Goal: Feedback & Contribution: Leave review/rating

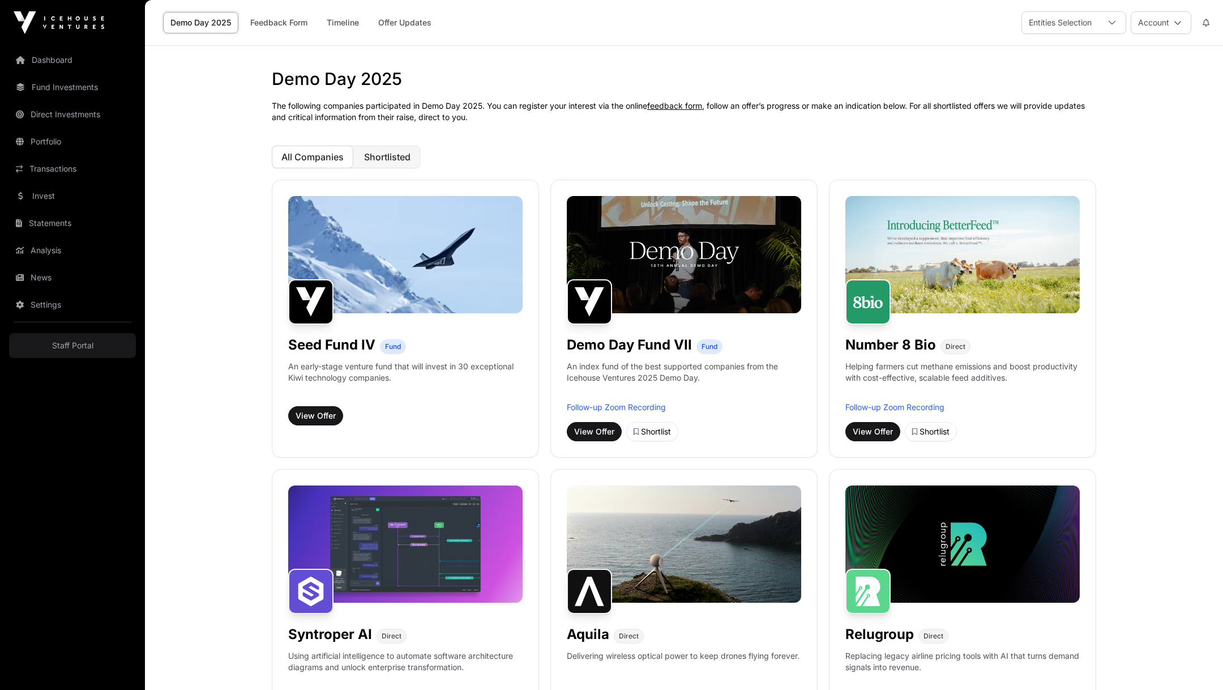
click at [393, 161] on span "Shortlisted" at bounding box center [387, 156] width 46 height 11
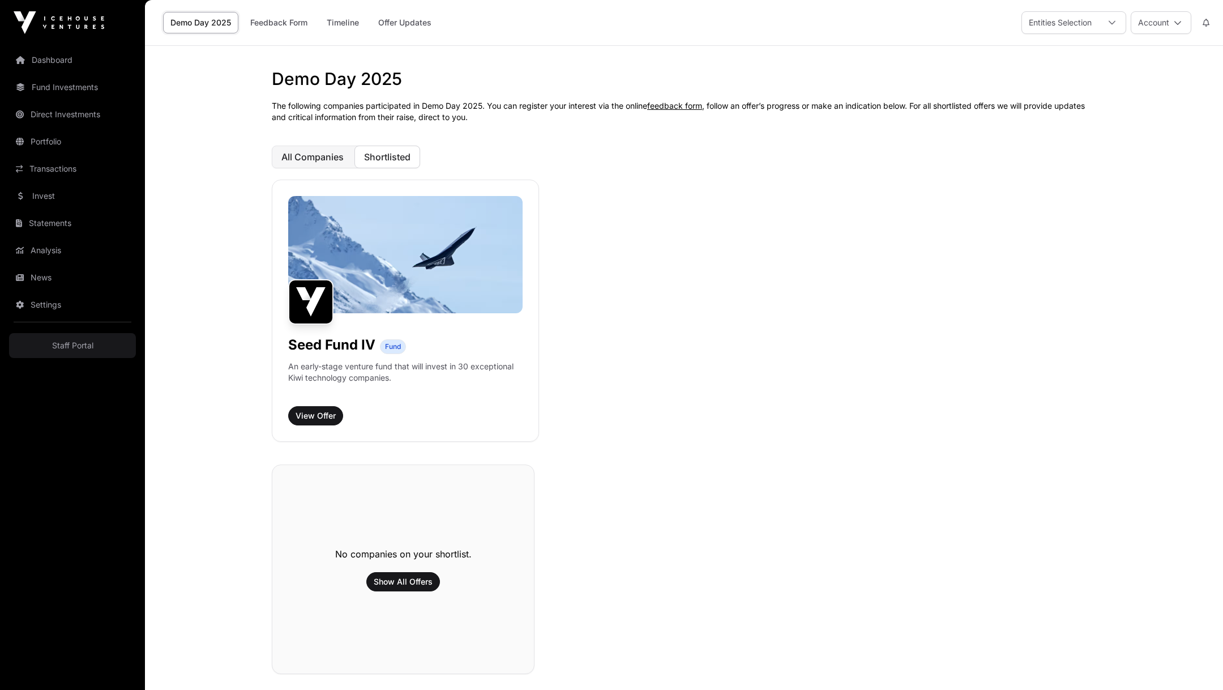
click at [303, 156] on span "All Companies" at bounding box center [312, 156] width 62 height 11
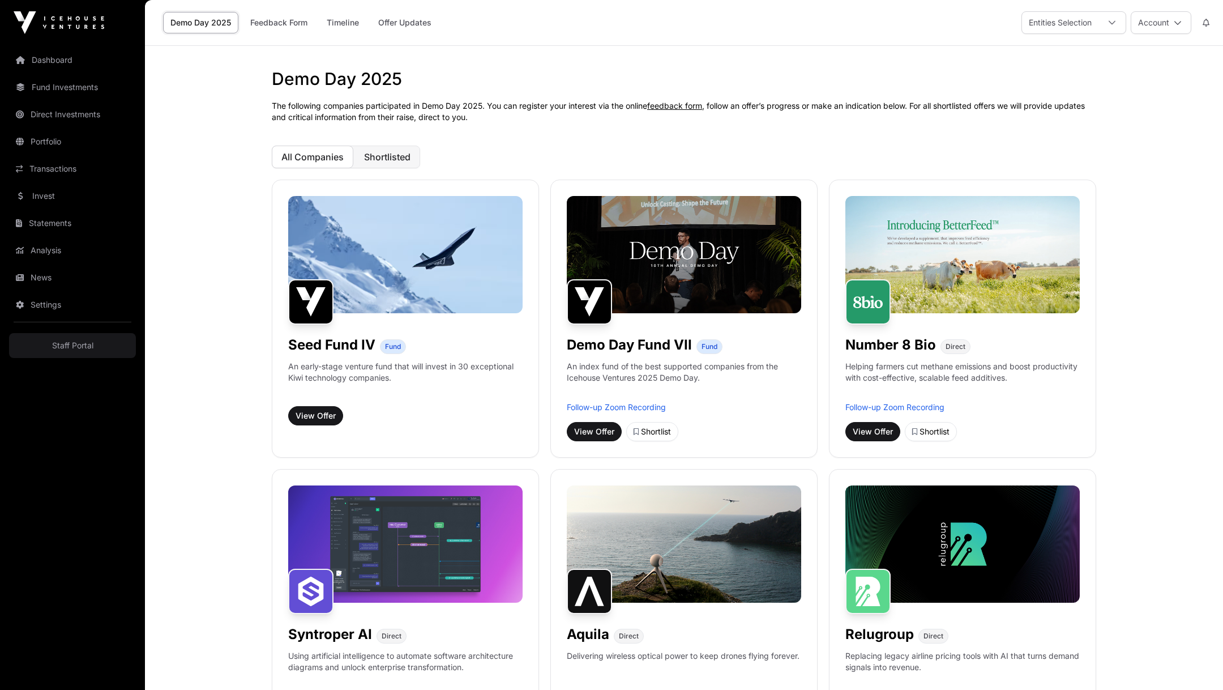
click at [367, 153] on span "Shortlisted" at bounding box center [387, 156] width 46 height 11
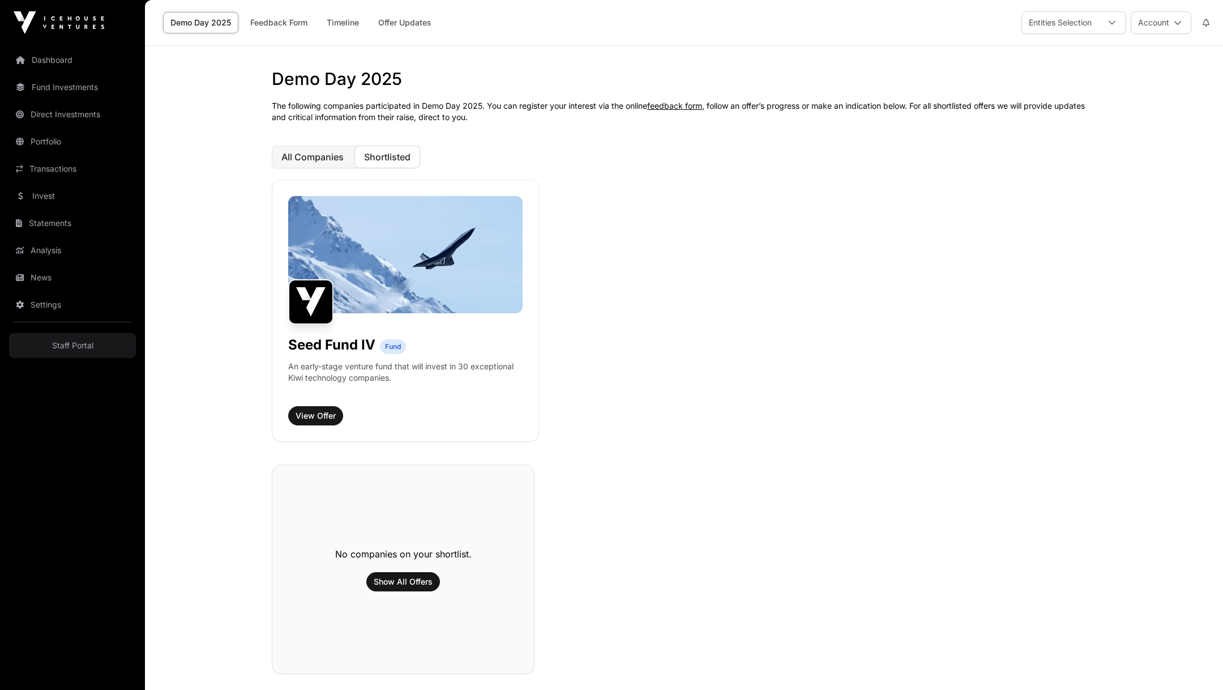
click at [296, 161] on span "All Companies" at bounding box center [312, 156] width 62 height 11
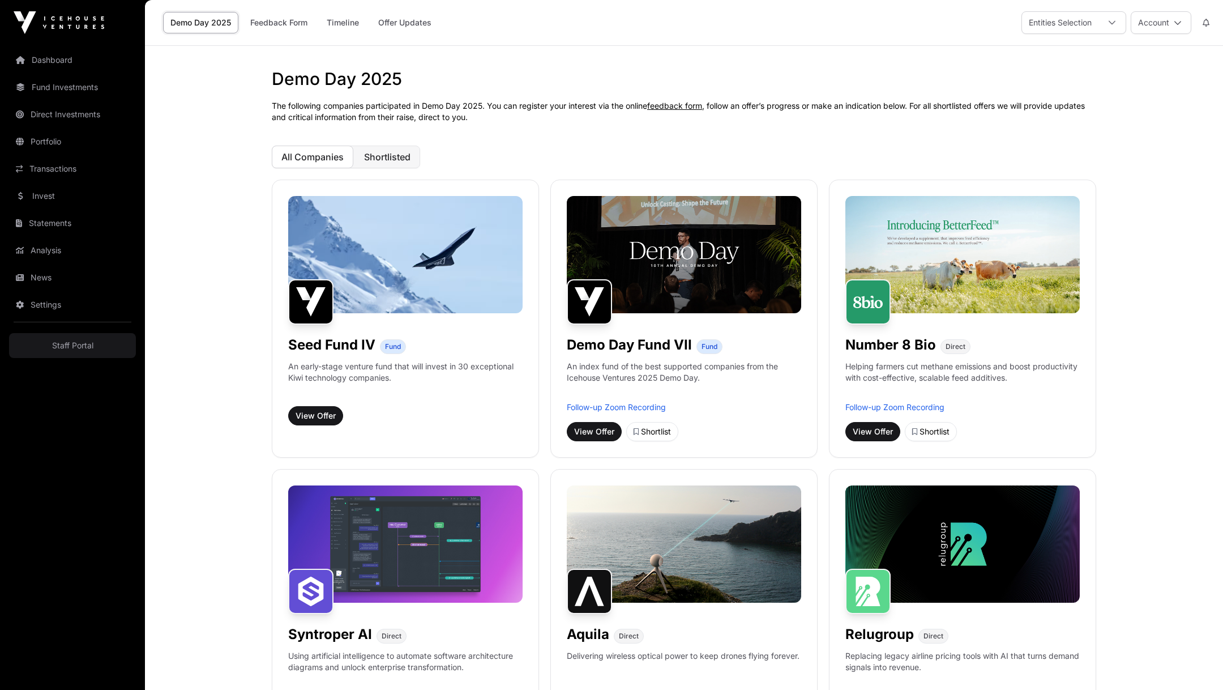
click at [406, 162] on button "Shortlisted" at bounding box center [387, 156] width 66 height 23
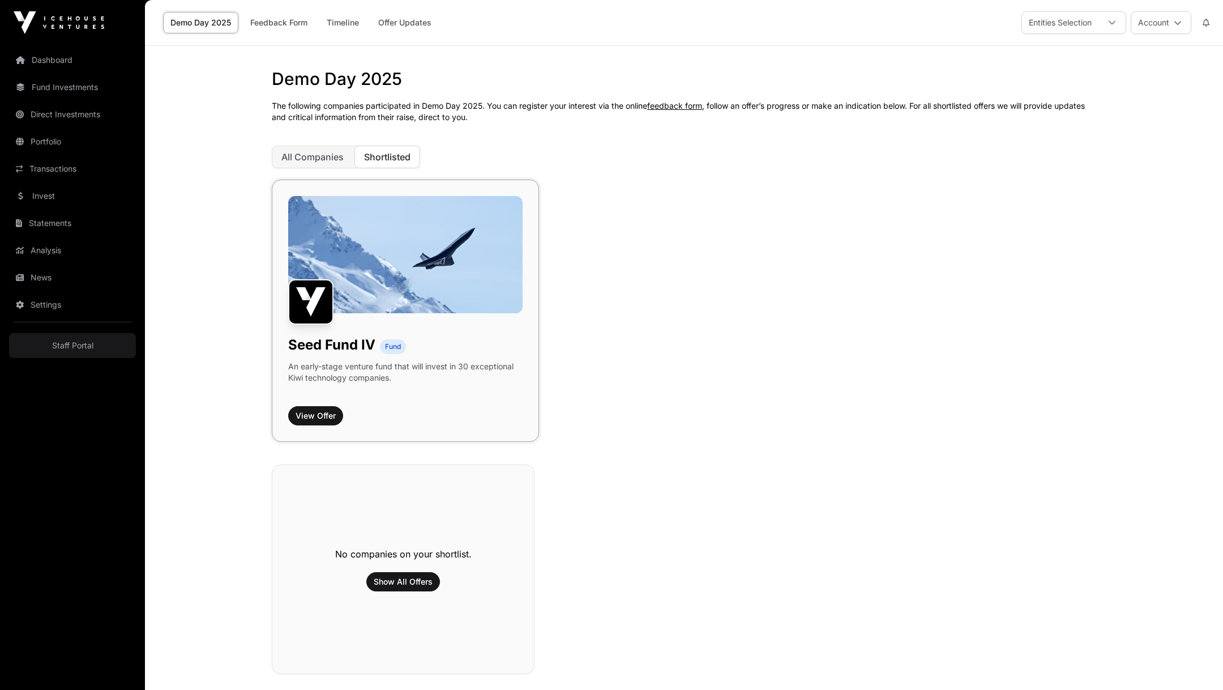
click at [391, 266] on img at bounding box center [405, 254] width 234 height 117
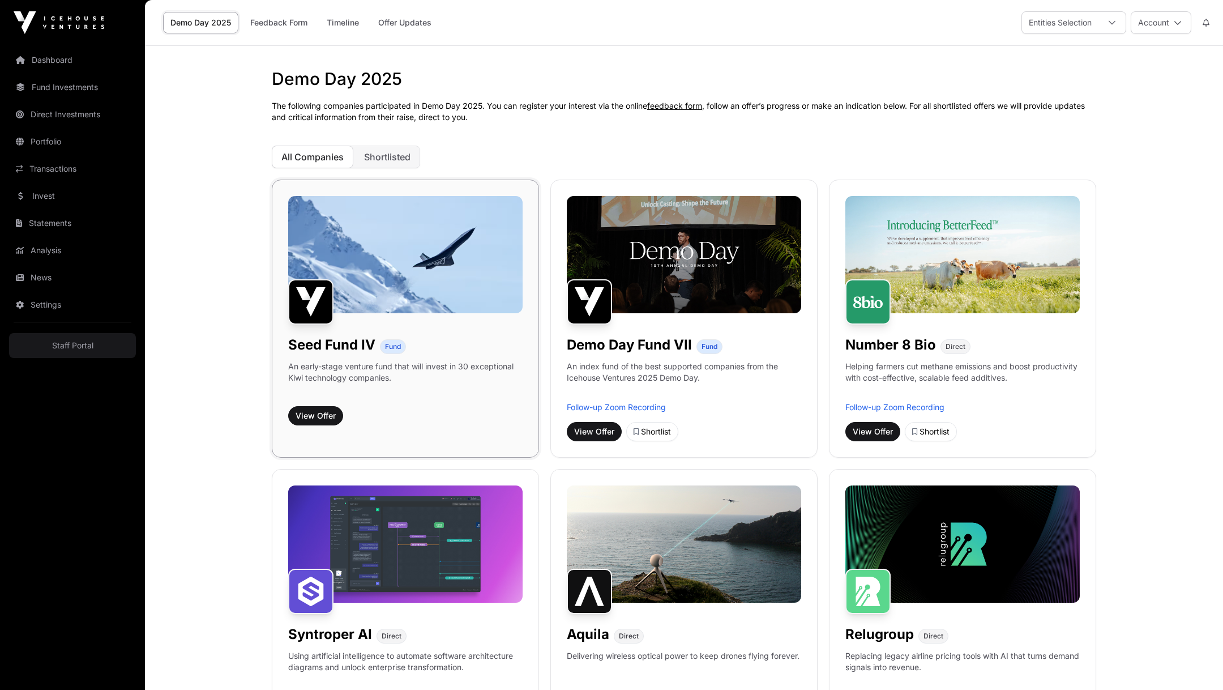
click at [325, 403] on div "Seed Fund IV Fund An early-stage venture fund that will invest in 30 exceptiona…" at bounding box center [405, 318] width 267 height 278
click at [316, 422] on button "View Offer" at bounding box center [315, 415] width 55 height 19
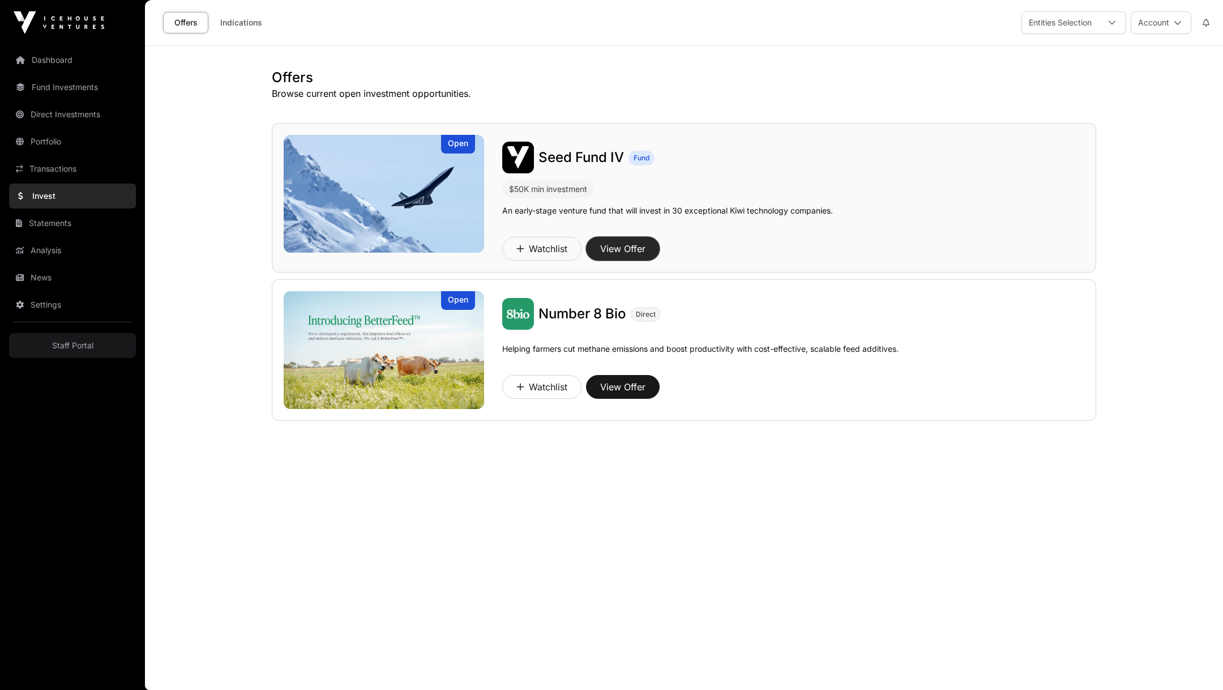
click at [622, 243] on button "View Offer" at bounding box center [623, 249] width 74 height 24
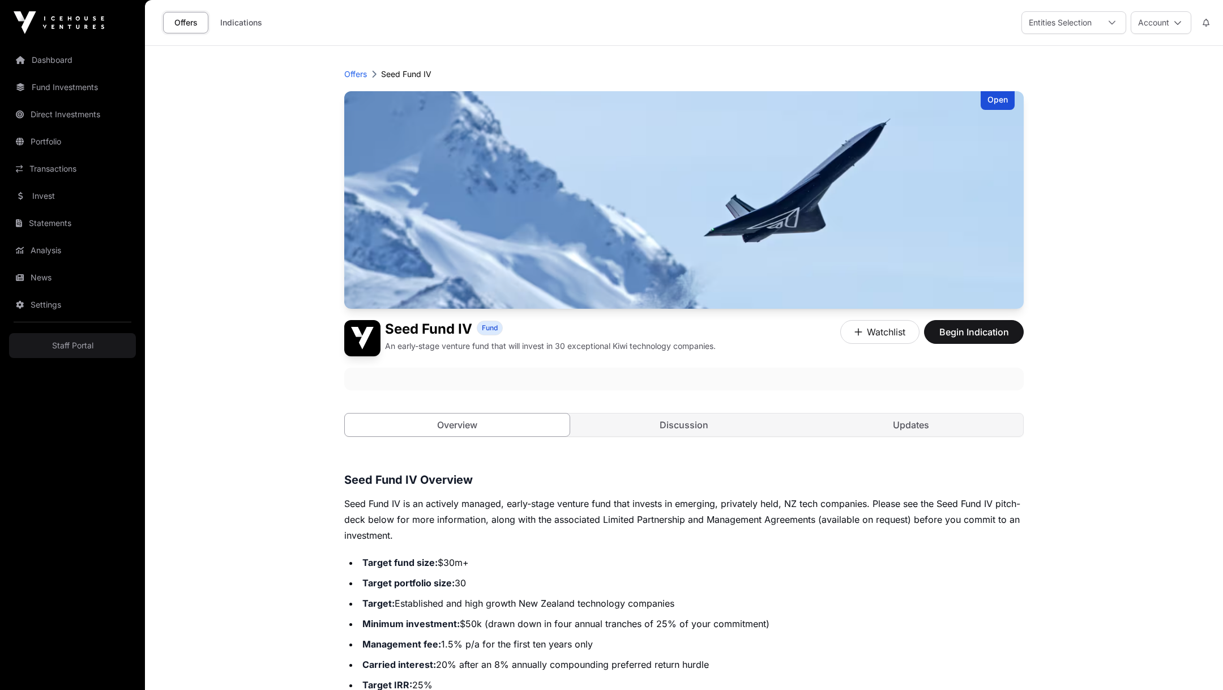
click at [192, 22] on link "Offers" at bounding box center [185, 23] width 45 height 22
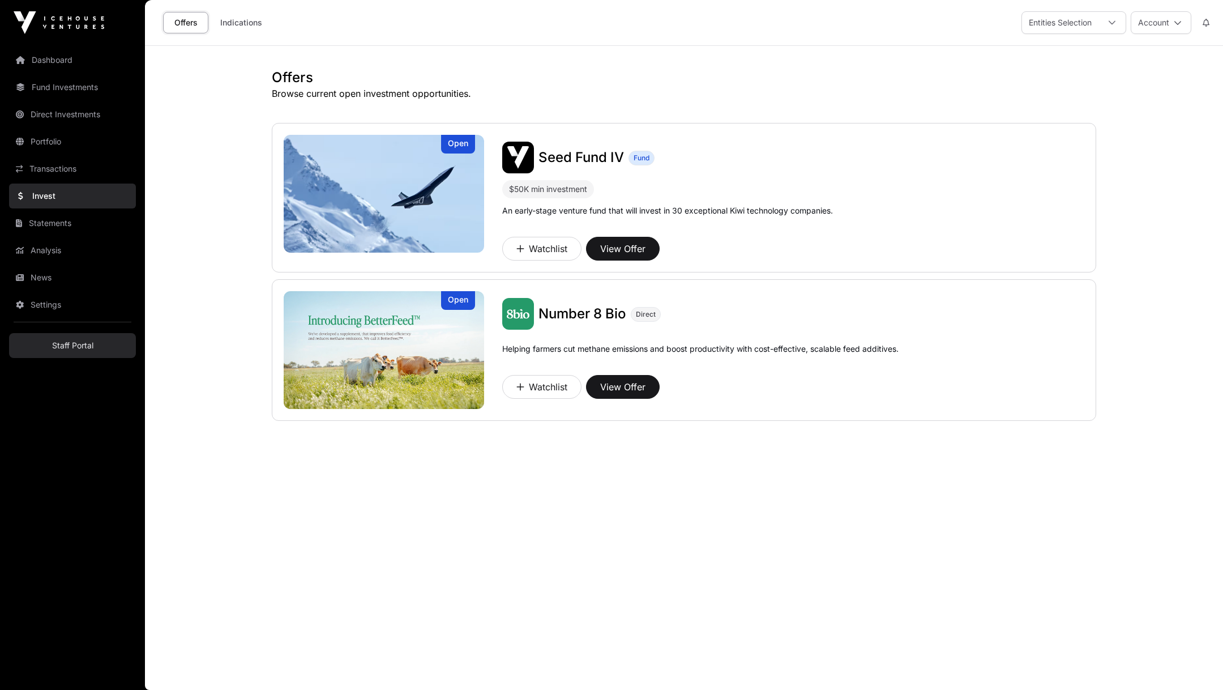
click at [72, 343] on link "Staff Portal" at bounding box center [72, 345] width 127 height 25
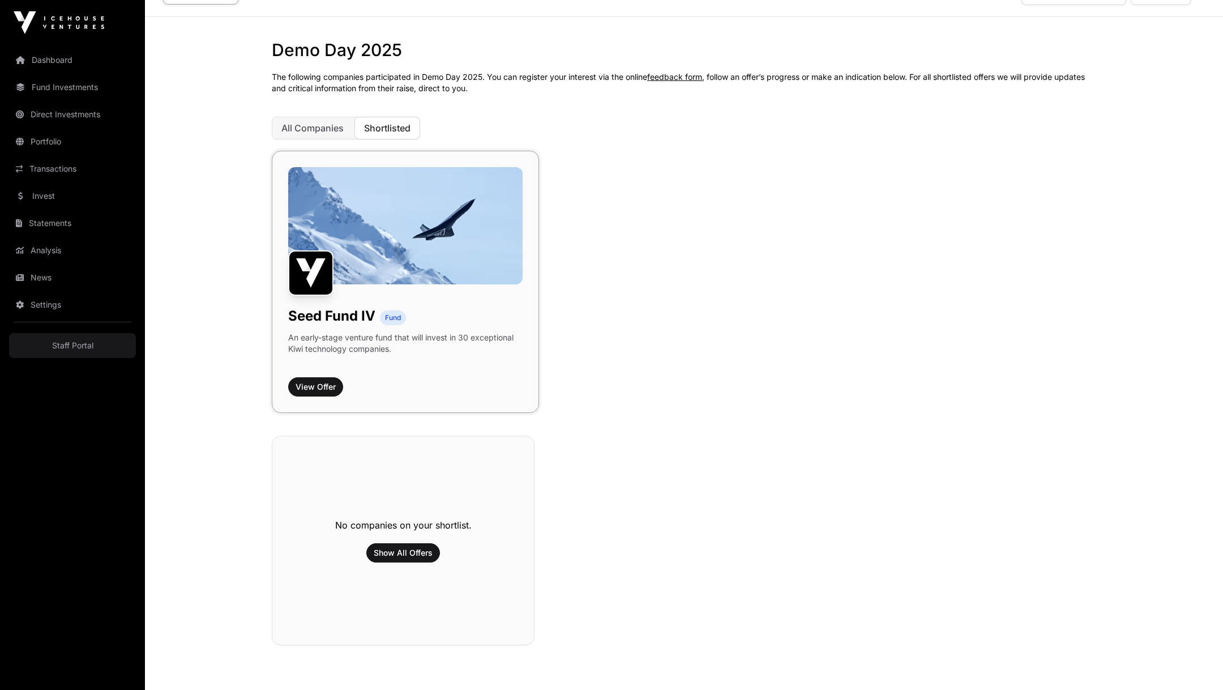
scroll to position [31, 0]
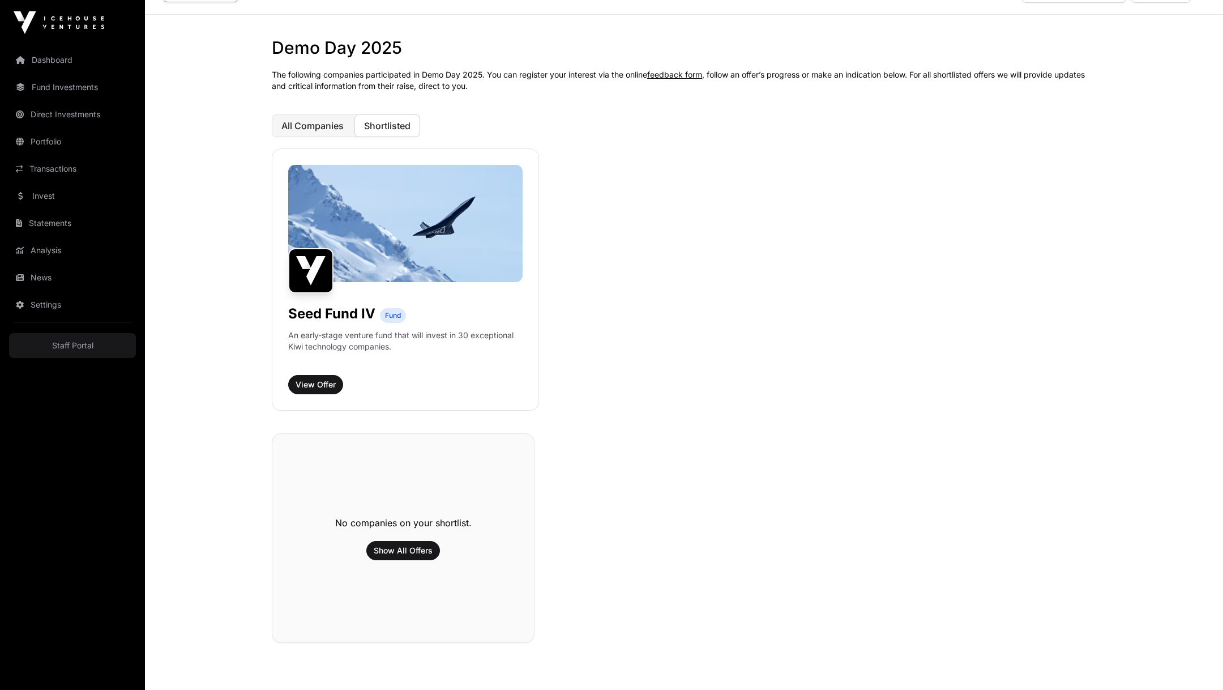
click at [295, 126] on span "All Companies" at bounding box center [312, 125] width 62 height 11
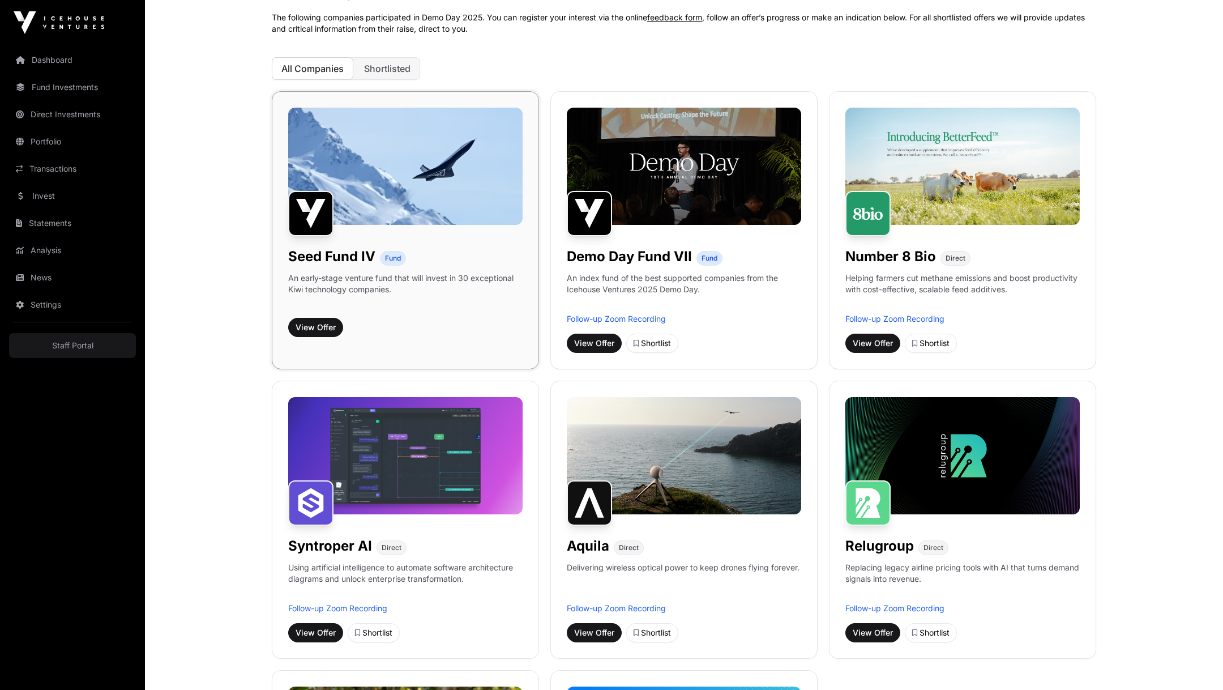
scroll to position [82, 0]
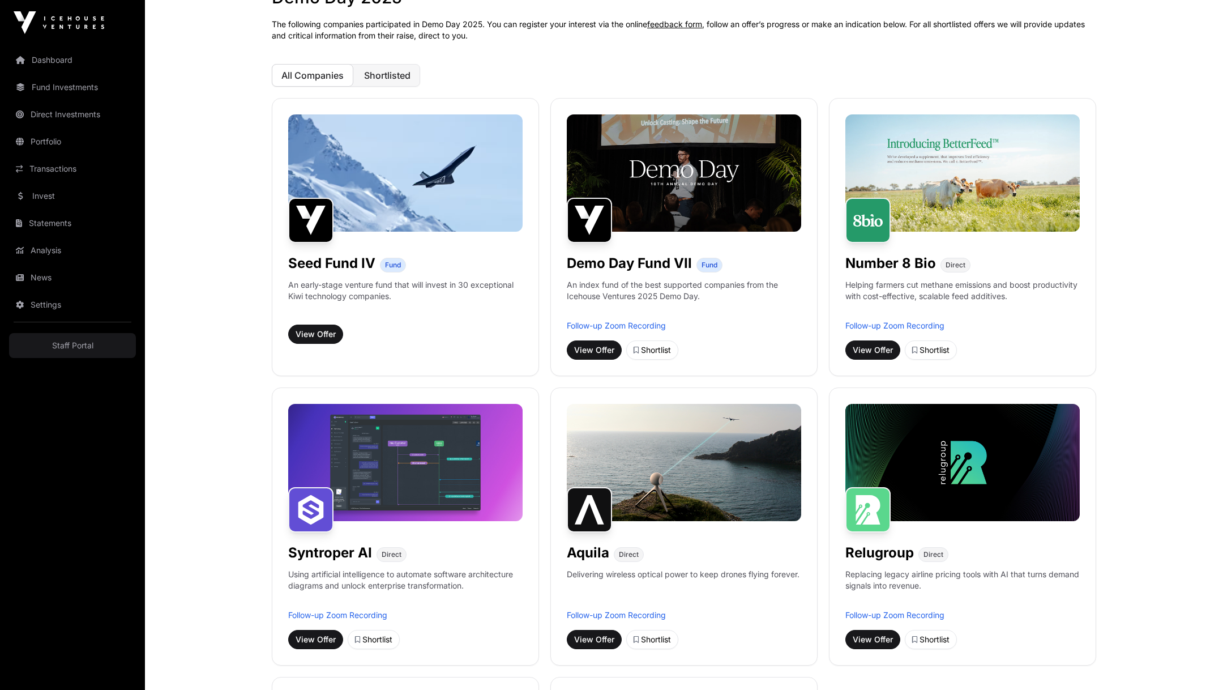
click at [384, 79] on span "Shortlisted" at bounding box center [387, 75] width 46 height 11
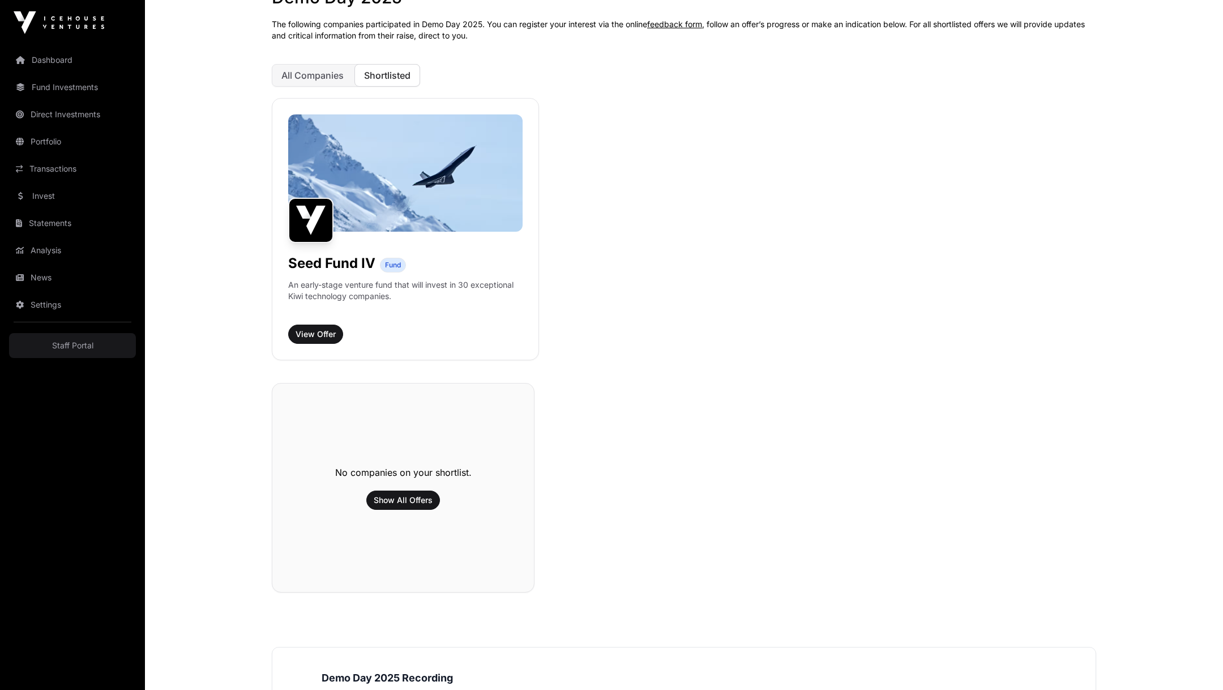
scroll to position [0, 0]
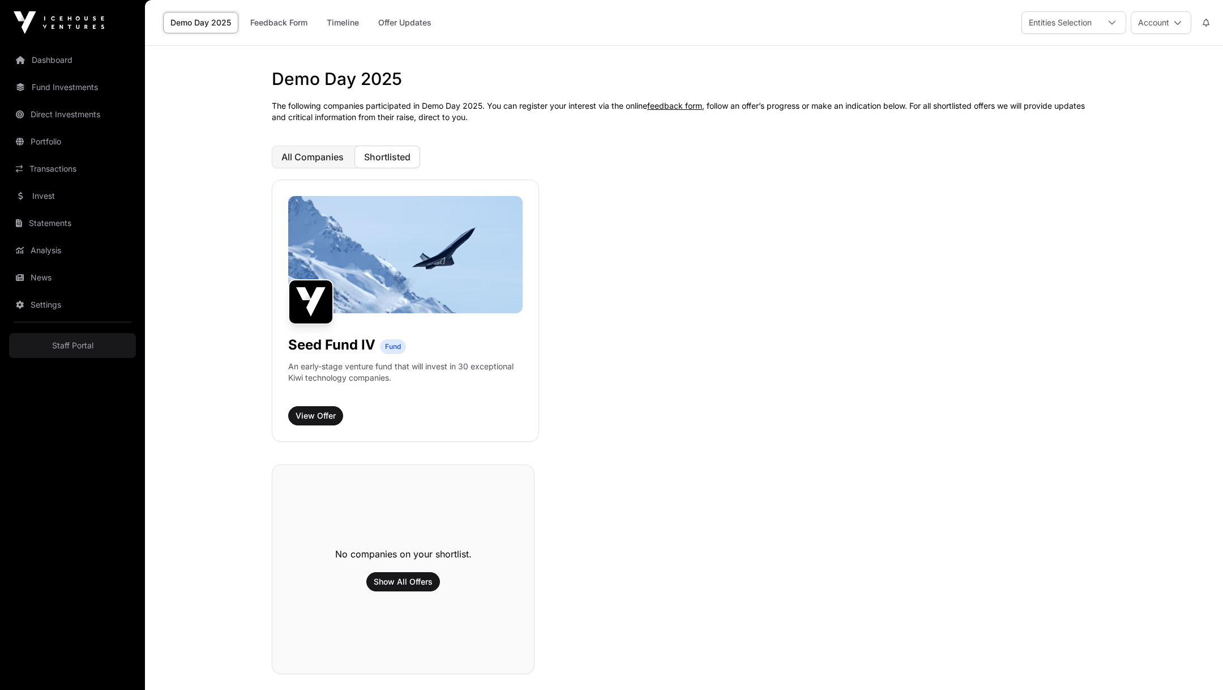
click at [326, 147] on button "All Companies" at bounding box center [313, 156] width 82 height 23
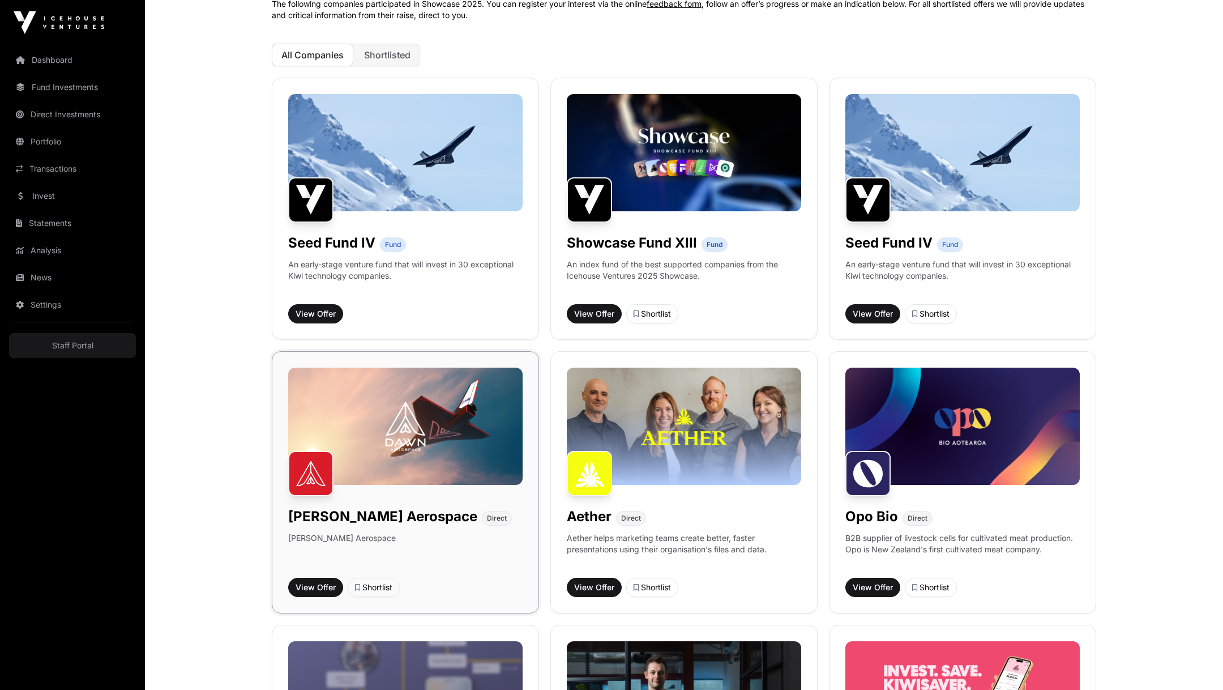
scroll to position [83, 0]
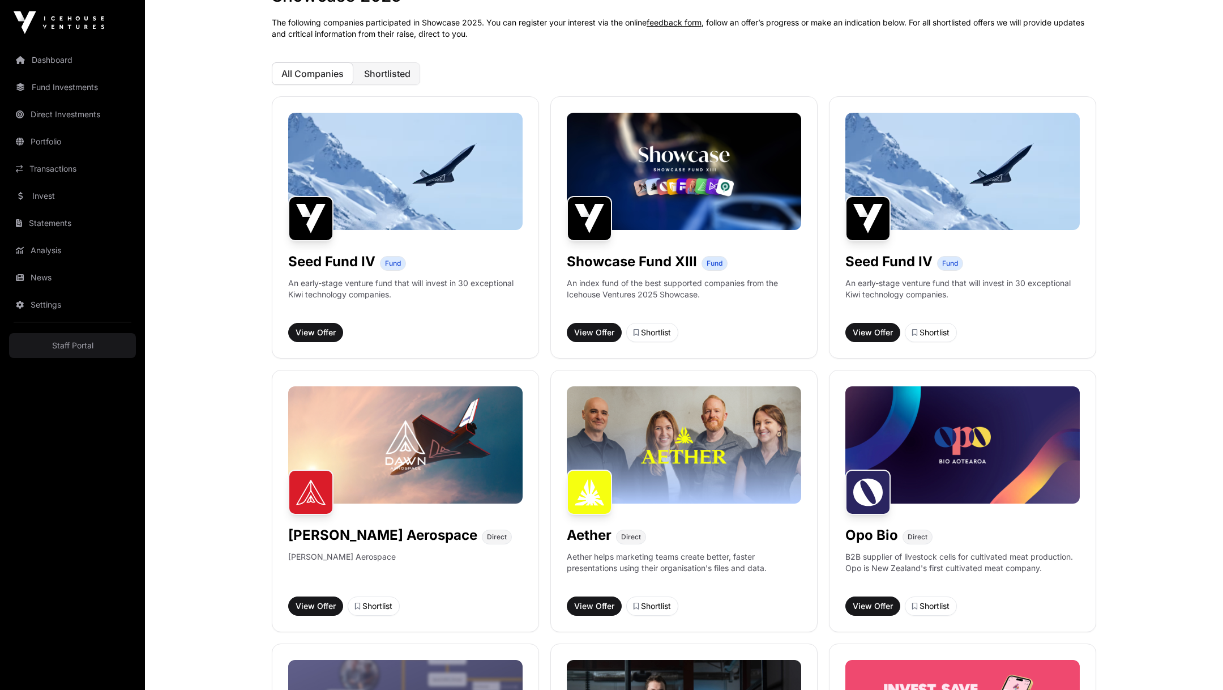
click at [392, 78] on span "Shortlisted" at bounding box center [387, 73] width 46 height 11
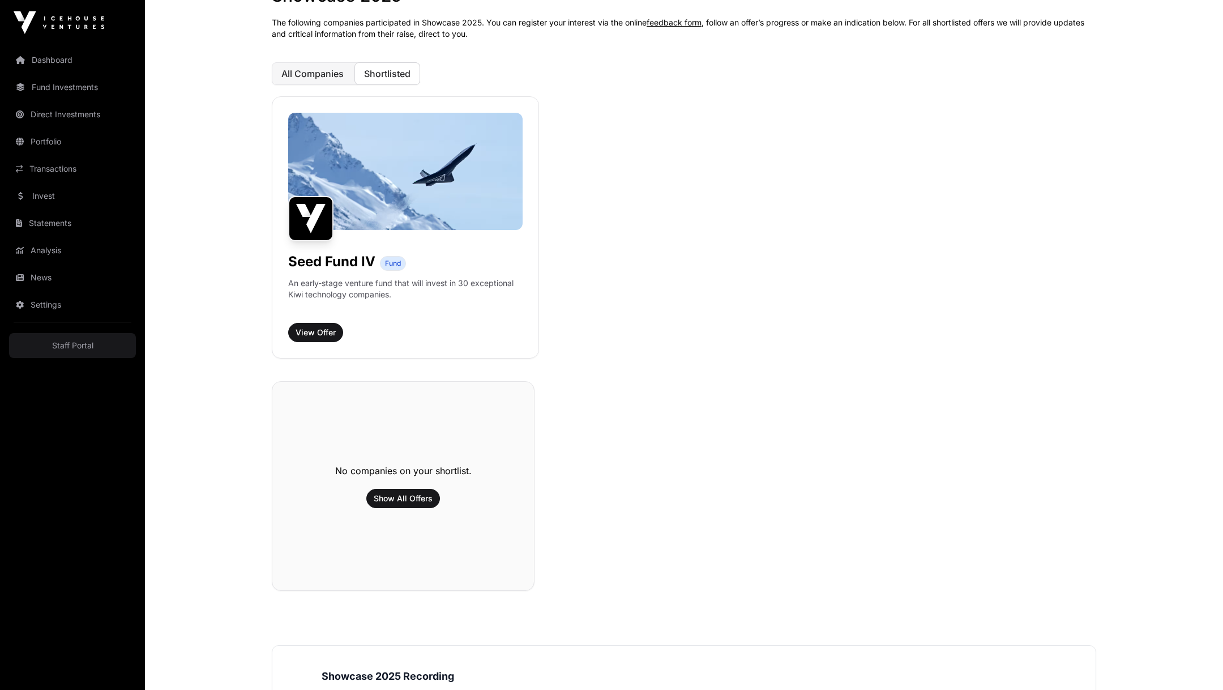
click at [319, 71] on span "All Companies" at bounding box center [312, 73] width 62 height 11
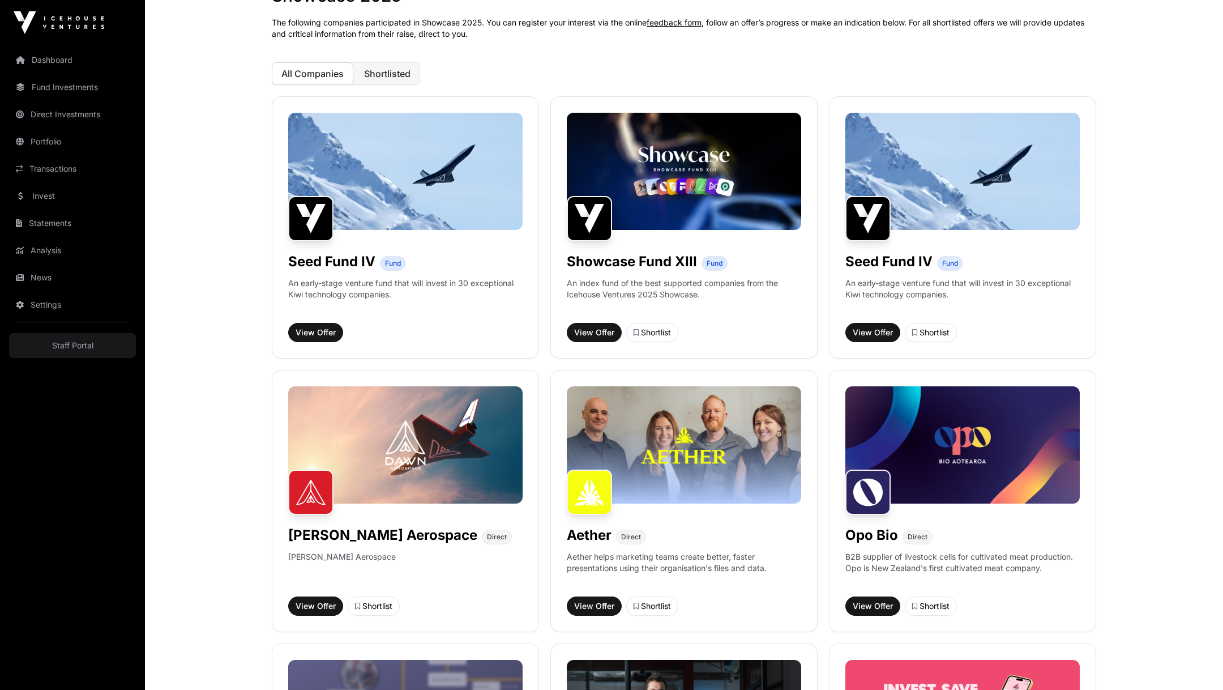
click at [383, 70] on span "Shortlisted" at bounding box center [387, 73] width 46 height 11
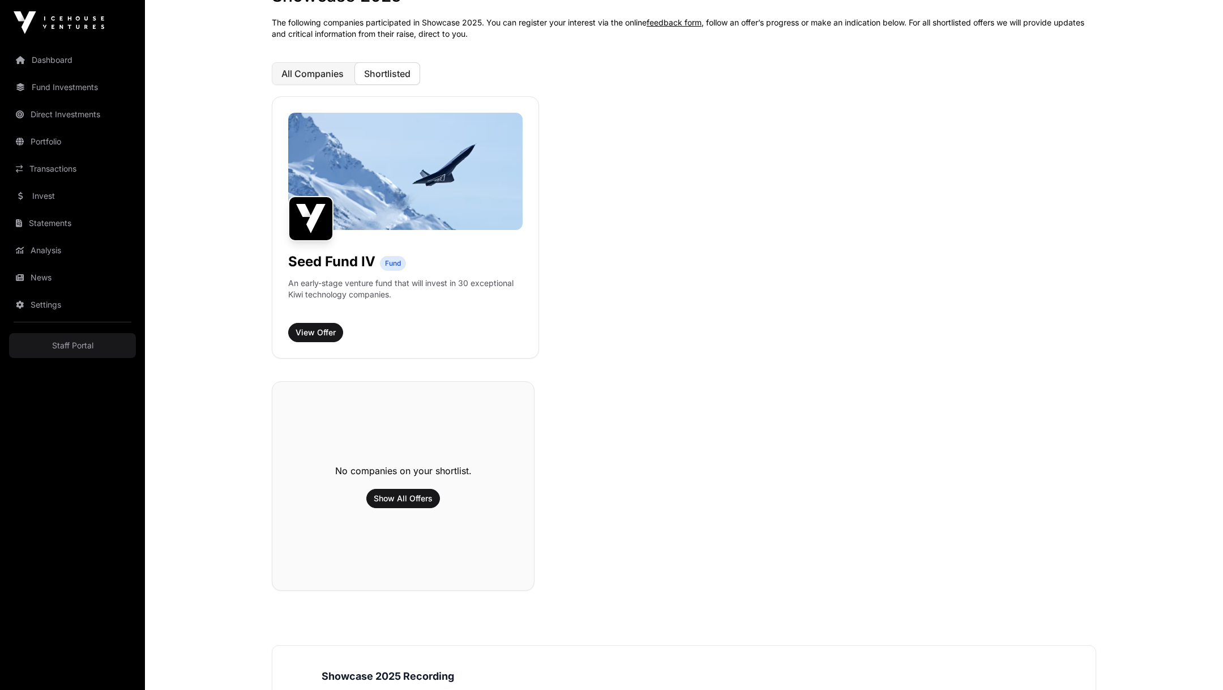
click at [327, 71] on span "All Companies" at bounding box center [312, 73] width 62 height 11
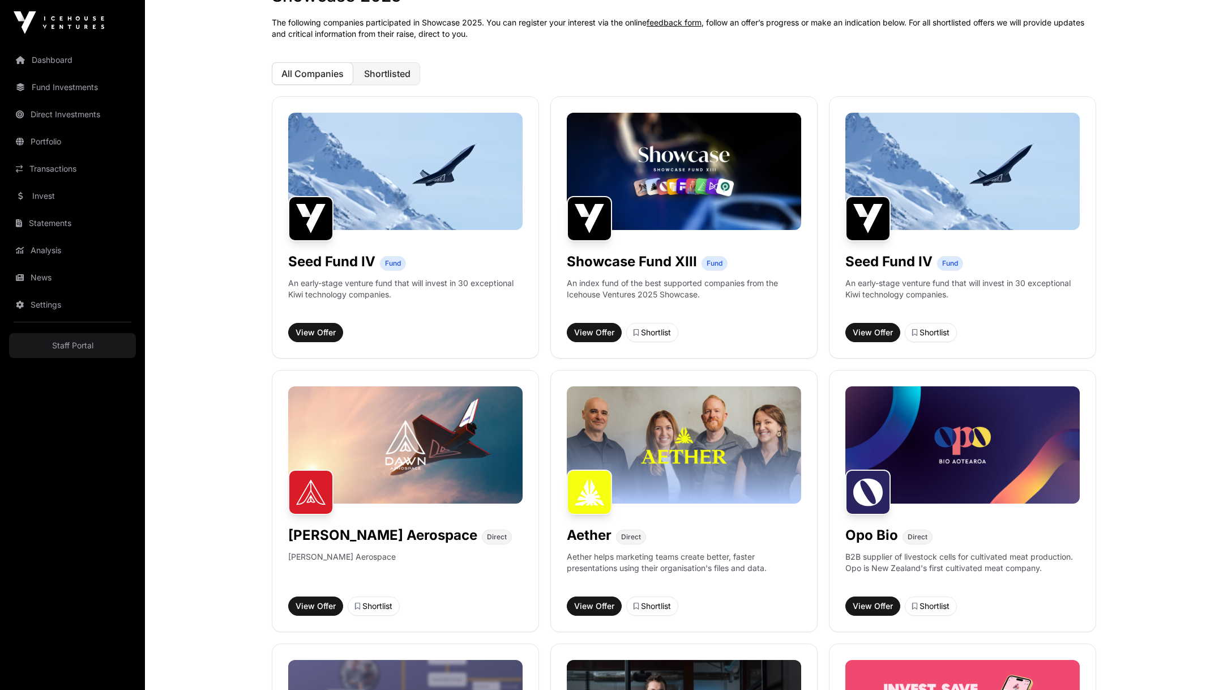
click at [401, 72] on span "Shortlisted" at bounding box center [387, 73] width 46 height 11
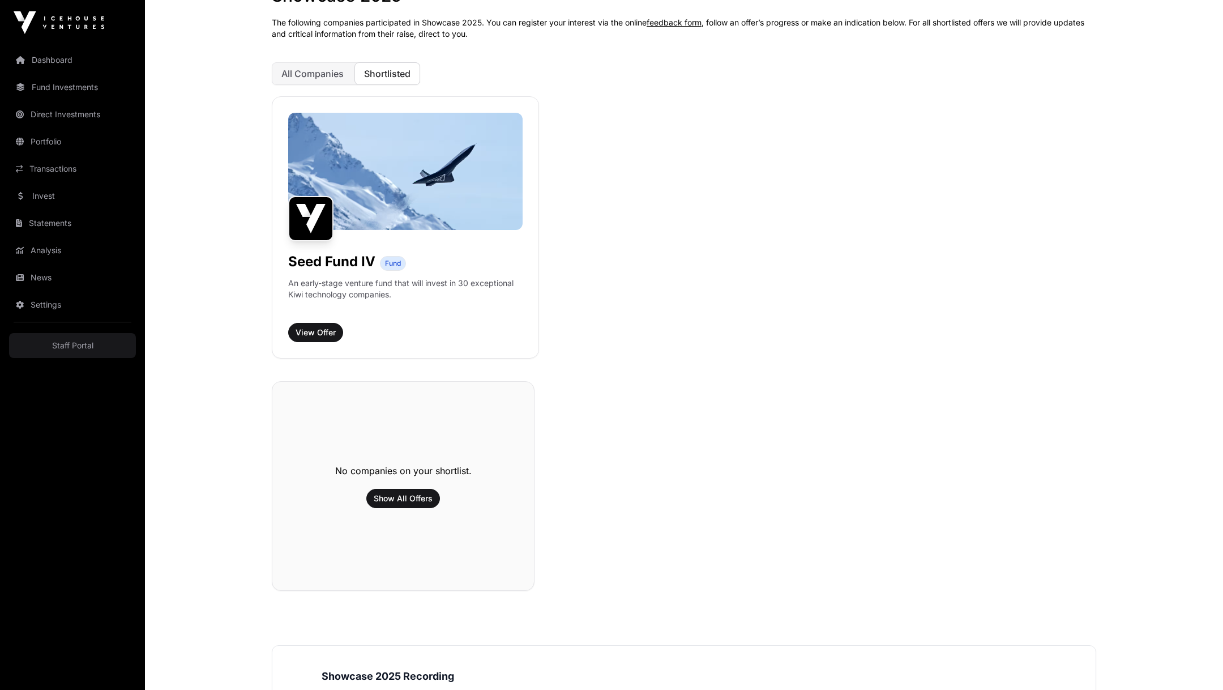
click at [358, 75] on button "Shortlisted" at bounding box center [387, 73] width 66 height 23
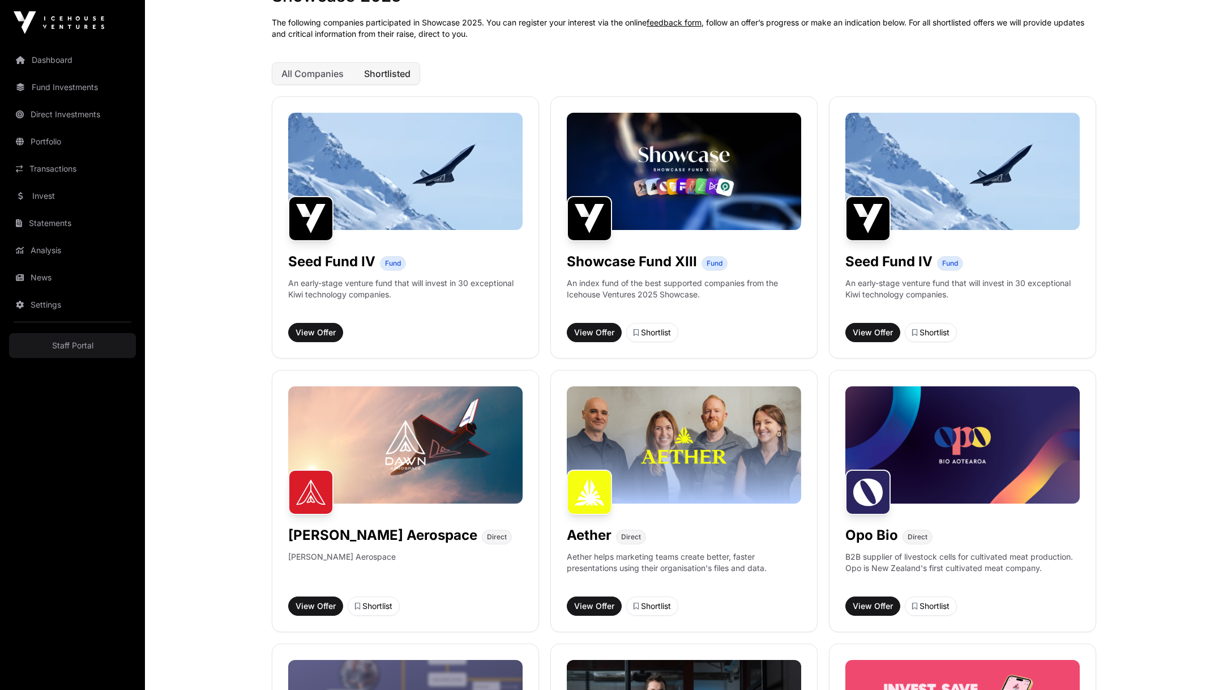
click at [388, 75] on span "Shortlisted" at bounding box center [387, 73] width 46 height 11
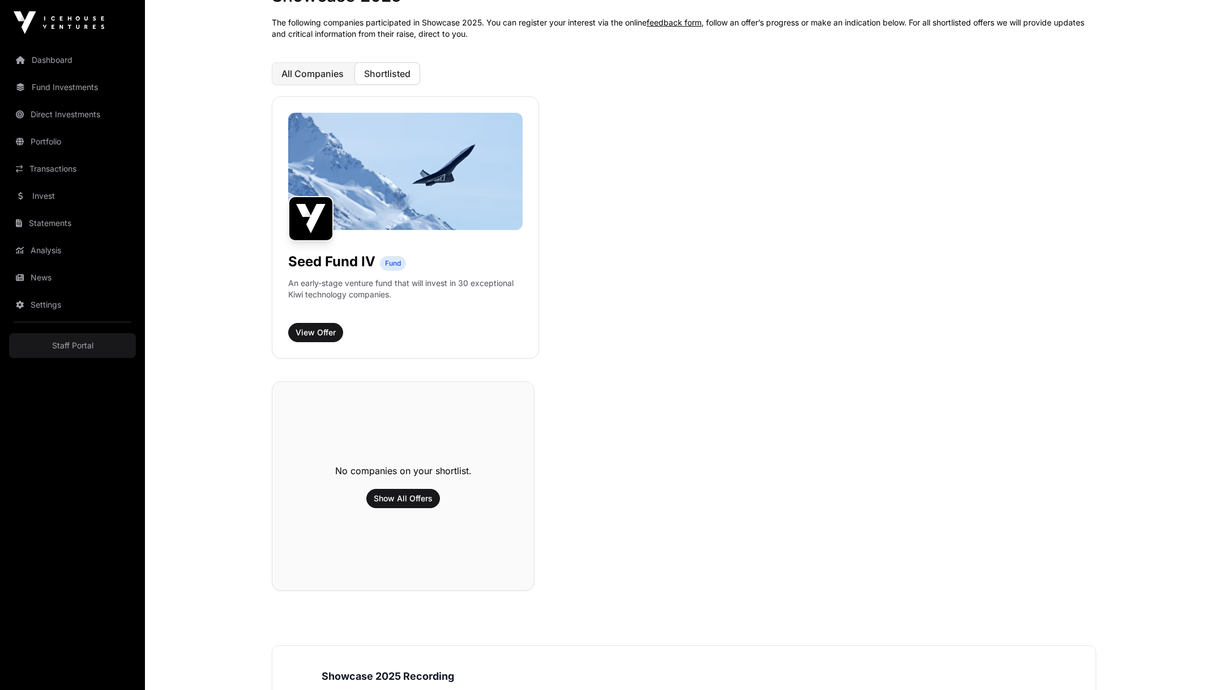
click at [337, 75] on span "All Companies" at bounding box center [312, 73] width 62 height 11
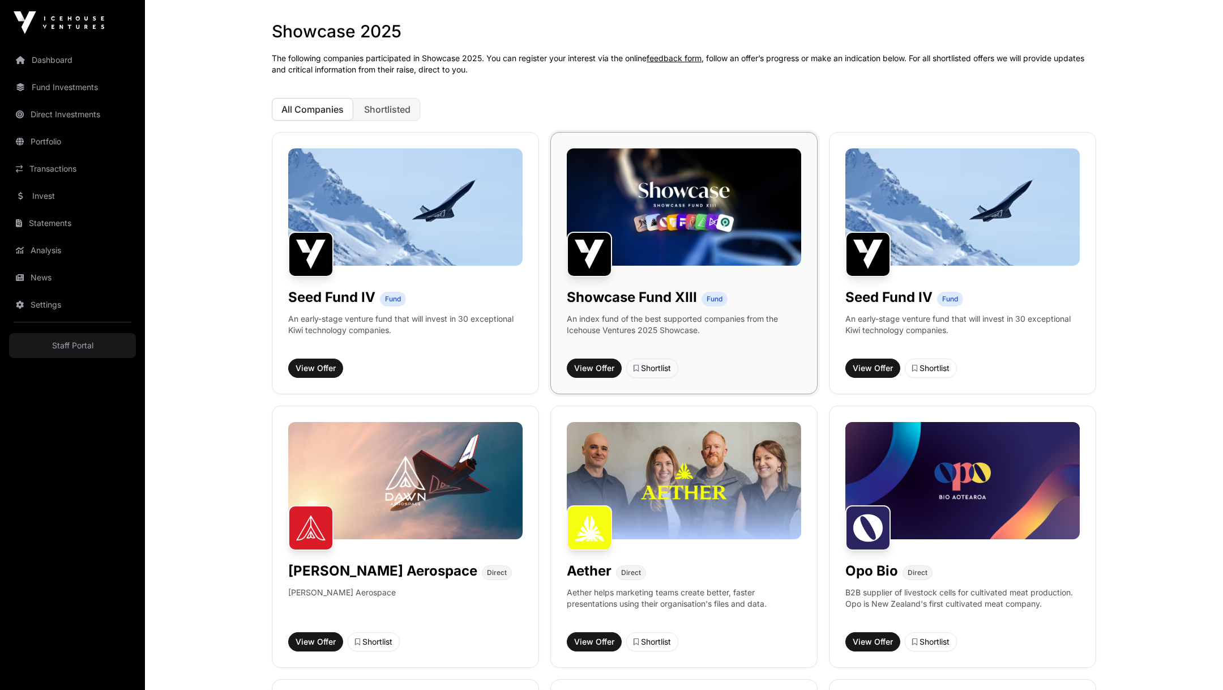
scroll to position [41, 0]
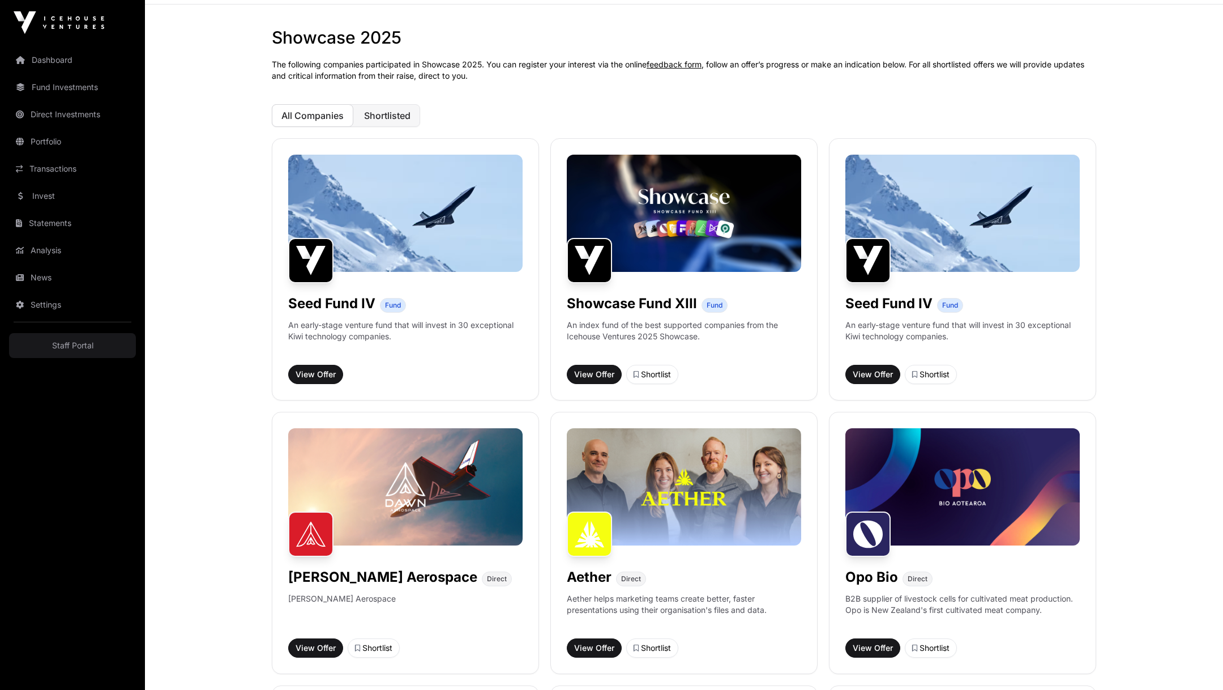
click at [379, 125] on button "Shortlisted" at bounding box center [387, 115] width 66 height 23
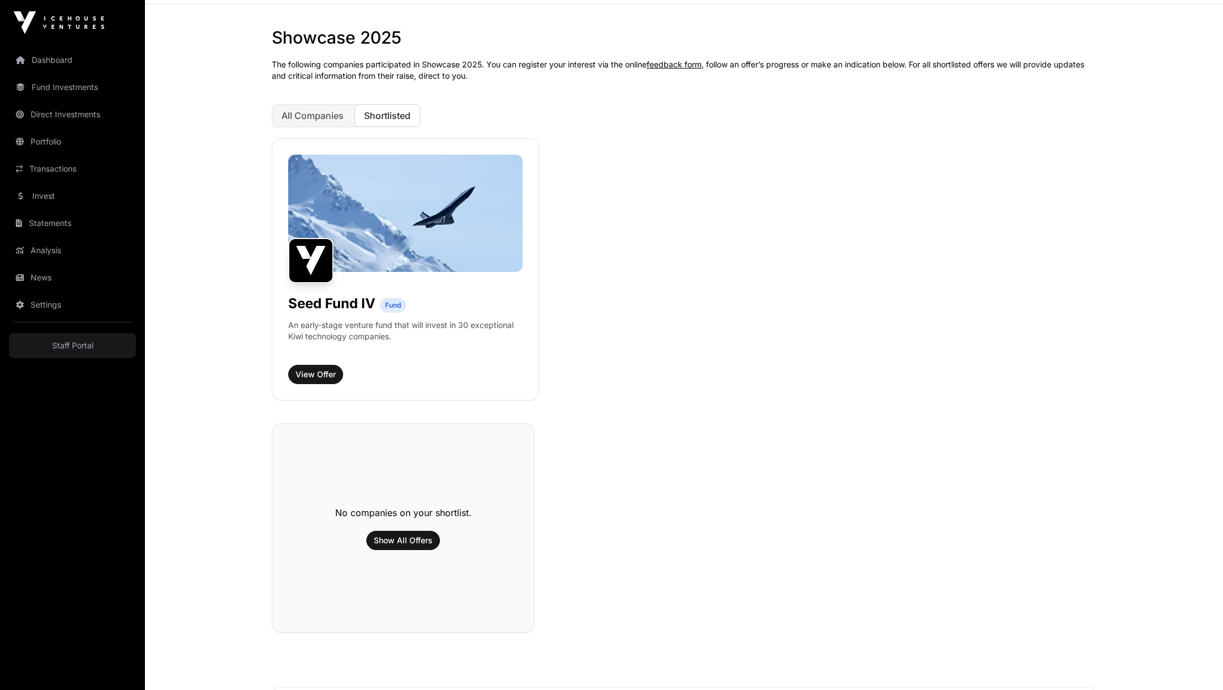
click at [303, 127] on div "Showcase 2025 The following companies participated in Showcase 2025. You can re…" at bounding box center [684, 444] width 870 height 835
click at [323, 115] on span "All Companies" at bounding box center [312, 115] width 62 height 11
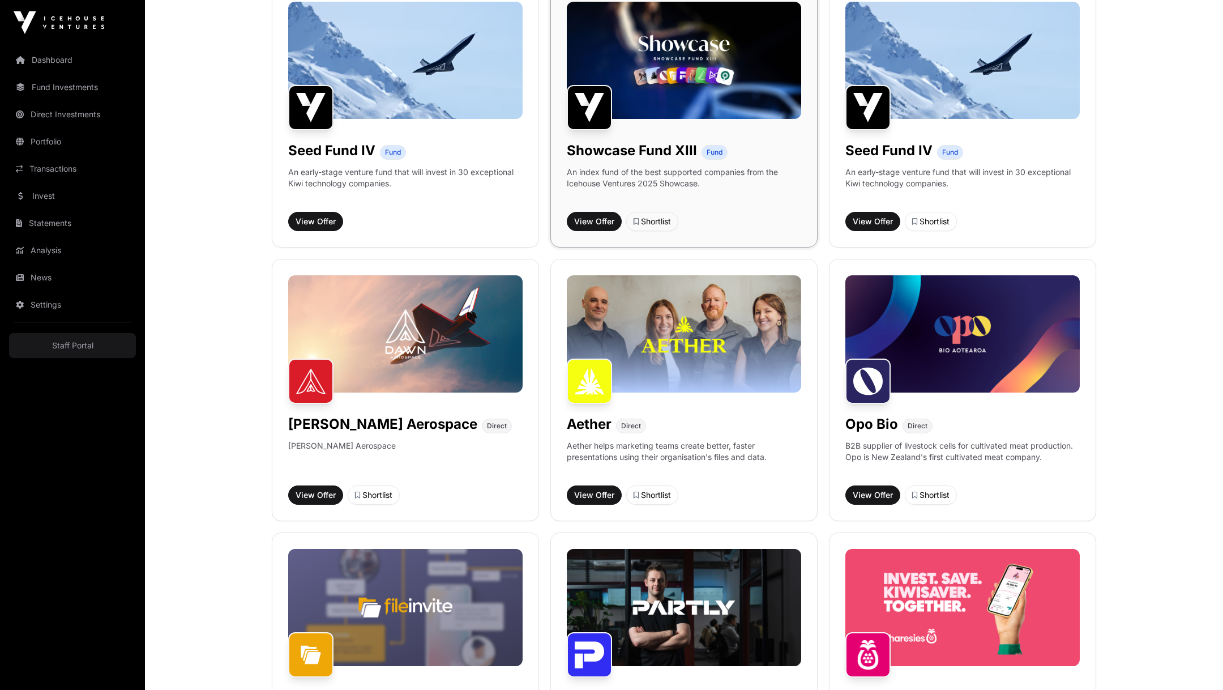
scroll to position [200, 0]
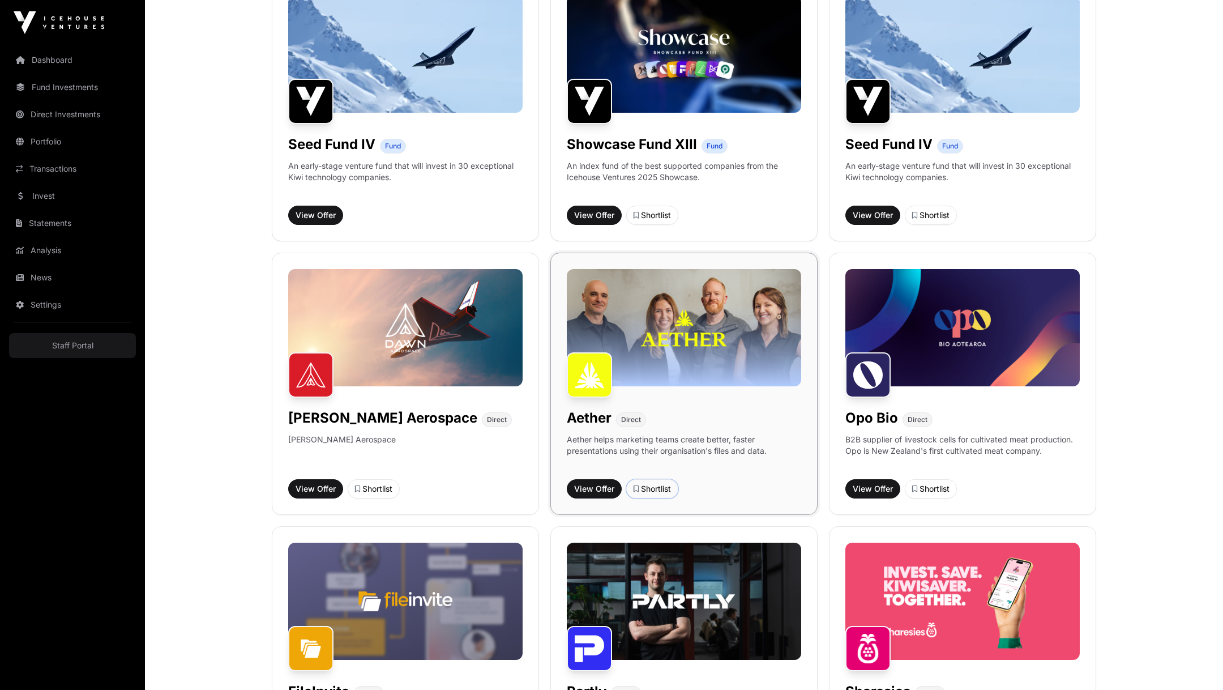
click at [649, 487] on div "Shortlist" at bounding box center [651, 488] width 37 height 11
click at [649, 487] on div "Shortlisted" at bounding box center [656, 488] width 47 height 11
click at [649, 487] on div "Shortlist" at bounding box center [651, 488] width 37 height 11
click at [671, 481] on button "Shortlisted" at bounding box center [657, 488] width 62 height 19
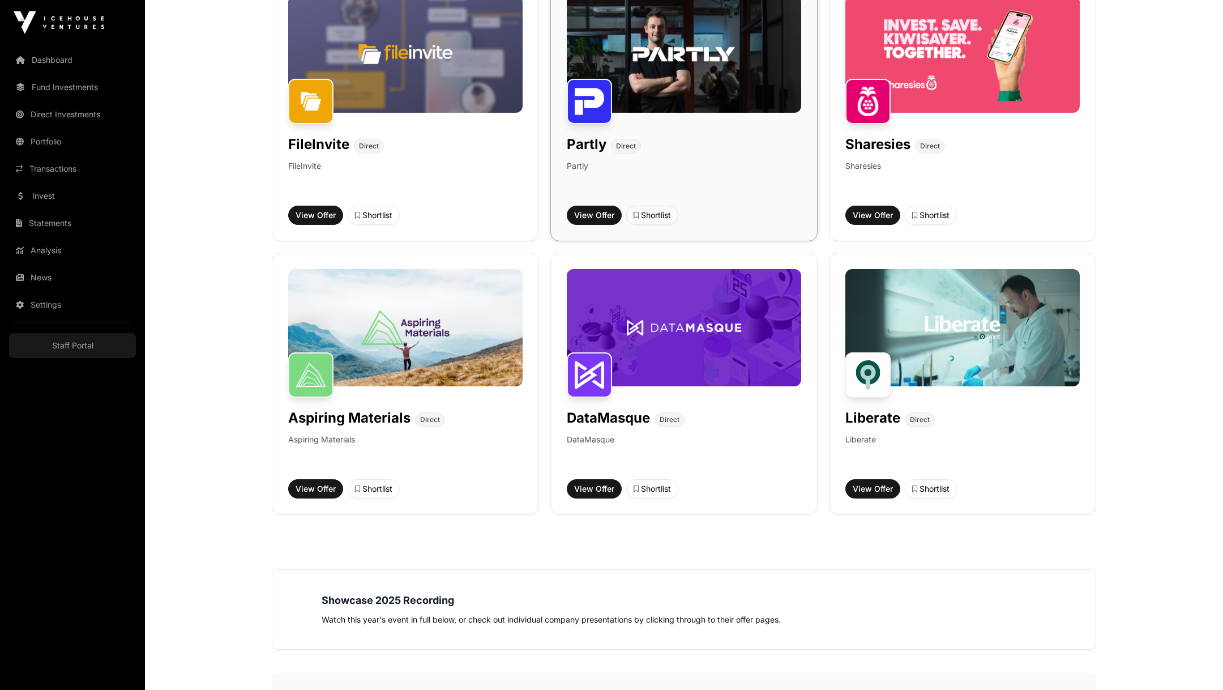
scroll to position [881, 0]
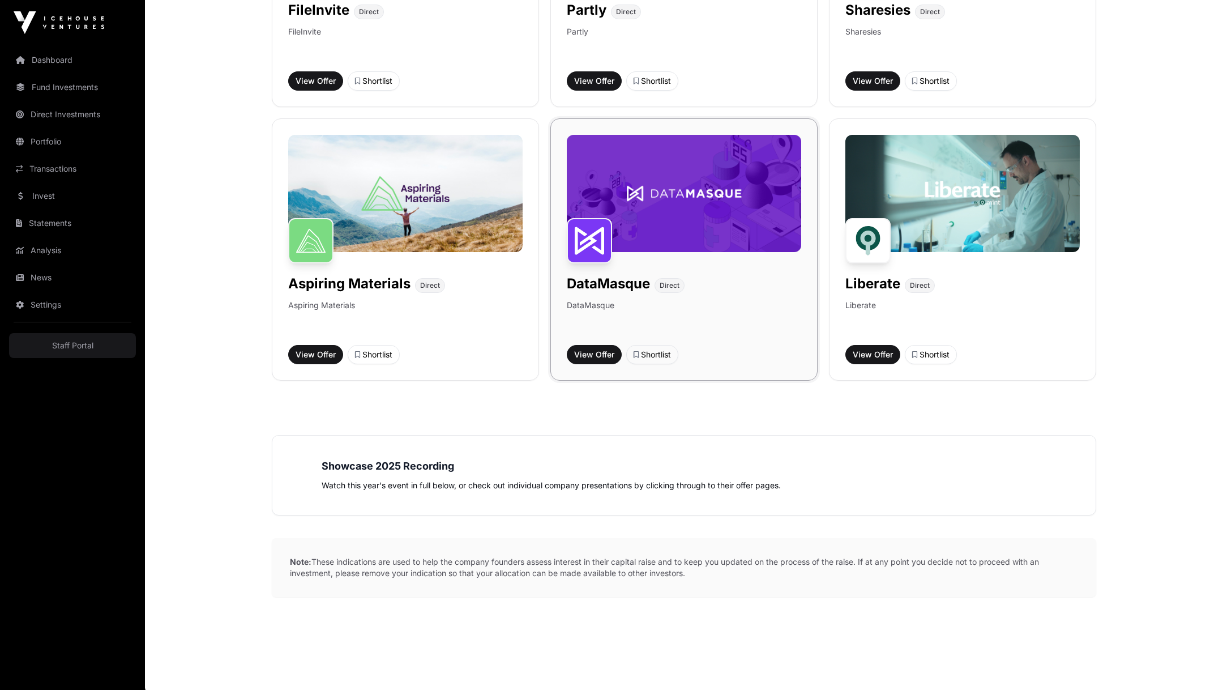
click at [640, 363] on div "DataMasque Direct DataMasque View Offer Shortlist" at bounding box center [683, 249] width 267 height 262
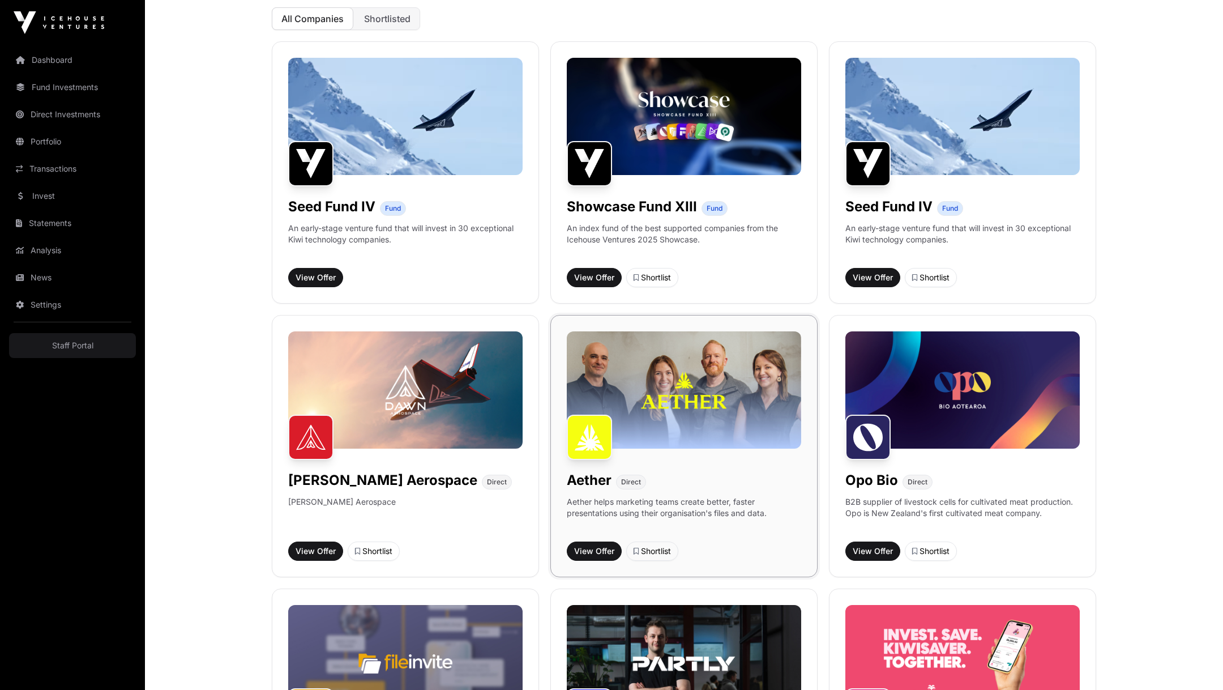
scroll to position [141, 0]
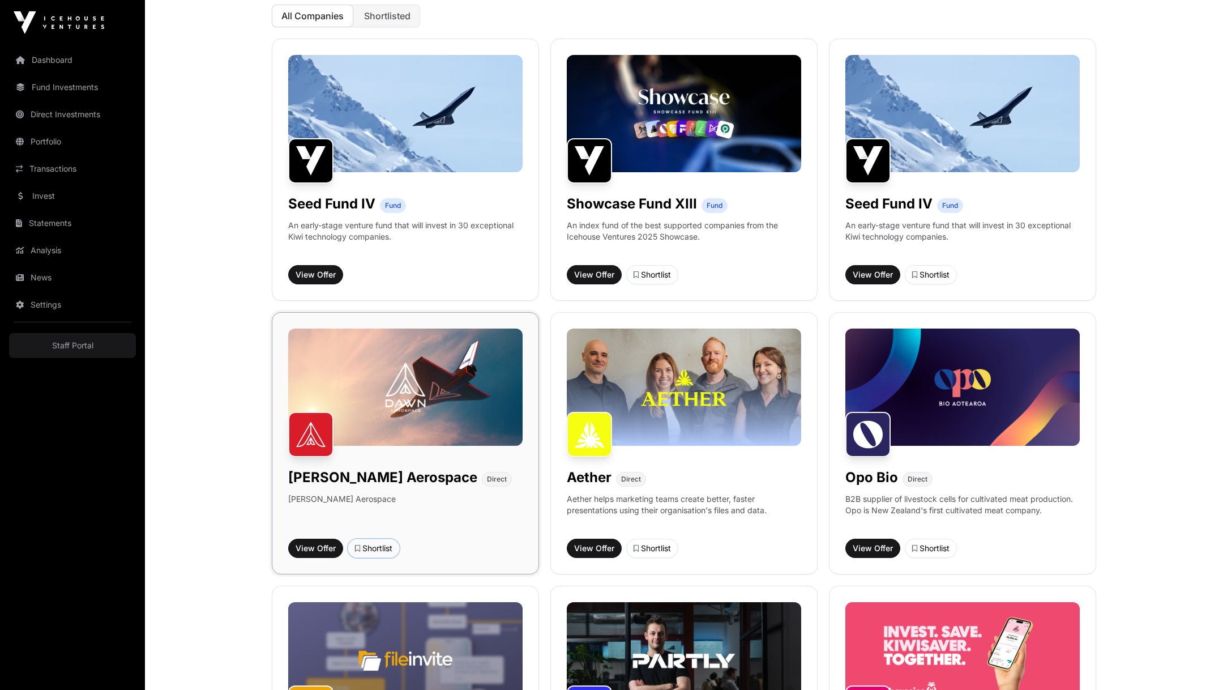
click at [366, 549] on div "Shortlist" at bounding box center [373, 547] width 37 height 11
click at [656, 280] on button "Shortlist" at bounding box center [652, 274] width 52 height 19
click at [937, 276] on div "Shortlist" at bounding box center [930, 274] width 37 height 11
click at [646, 542] on div "Shortlist" at bounding box center [651, 547] width 37 height 11
click at [917, 543] on div "Shortlist" at bounding box center [930, 547] width 37 height 11
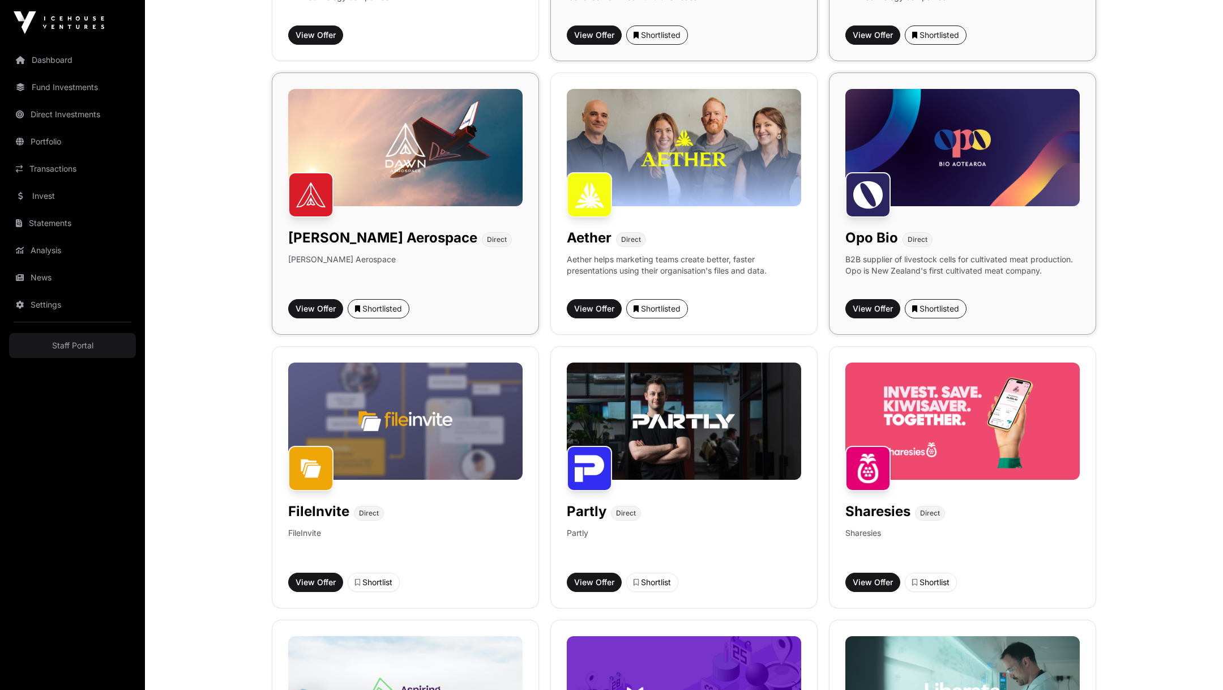
scroll to position [382, 0]
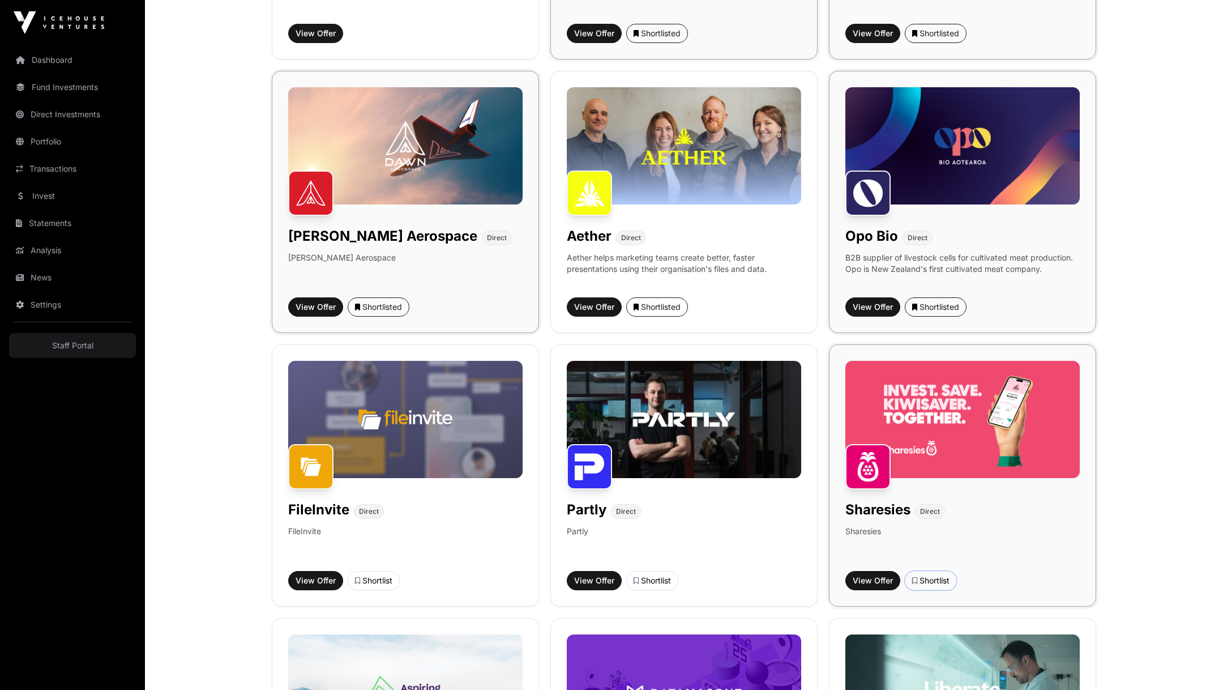
click at [930, 586] on button "Shortlist" at bounding box center [931, 580] width 52 height 19
click at [651, 579] on div "Shortlist" at bounding box center [651, 580] width 37 height 11
click at [385, 576] on div "Shortlist" at bounding box center [373, 580] width 37 height 11
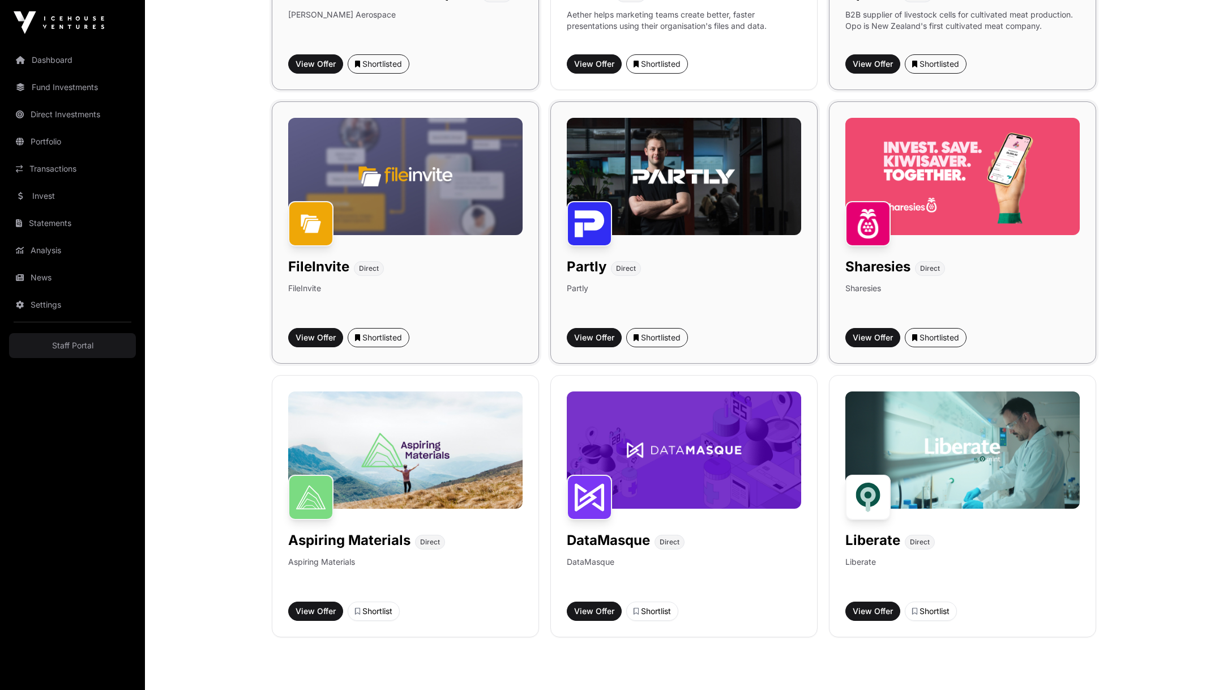
scroll to position [654, 0]
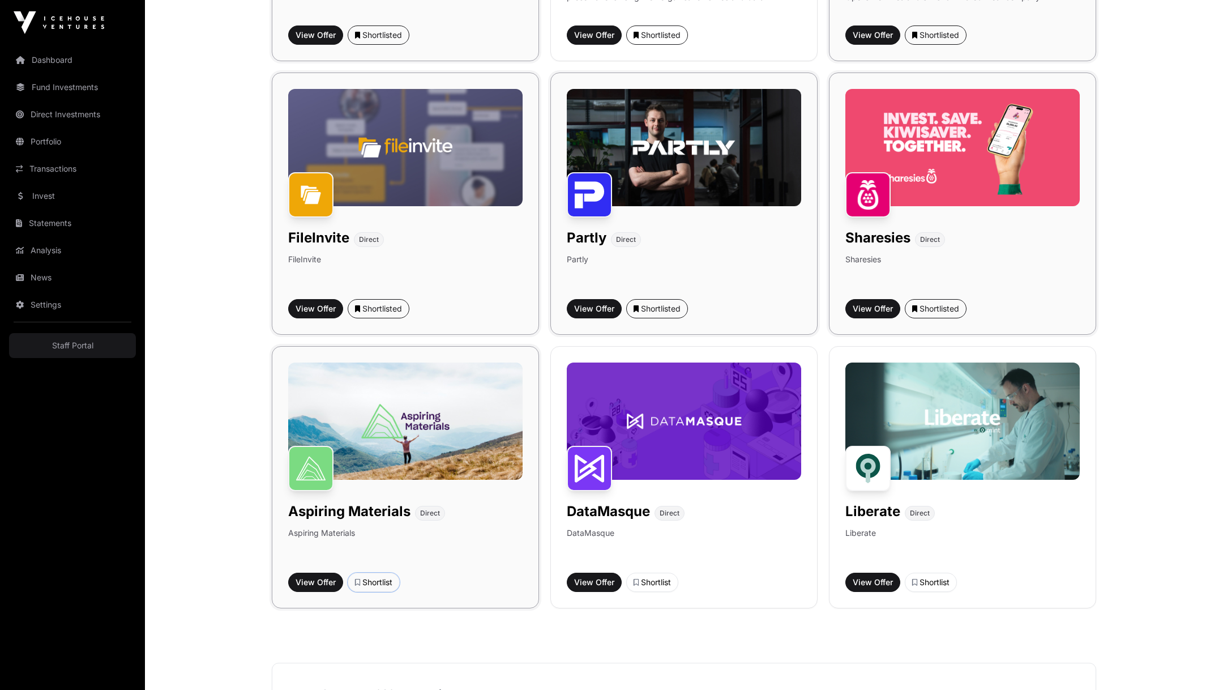
click at [376, 577] on div "Shortlist" at bounding box center [373, 581] width 37 height 11
click at [654, 586] on button "Shortlist" at bounding box center [652, 581] width 52 height 19
click at [932, 579] on div "Shortlist" at bounding box center [930, 581] width 37 height 11
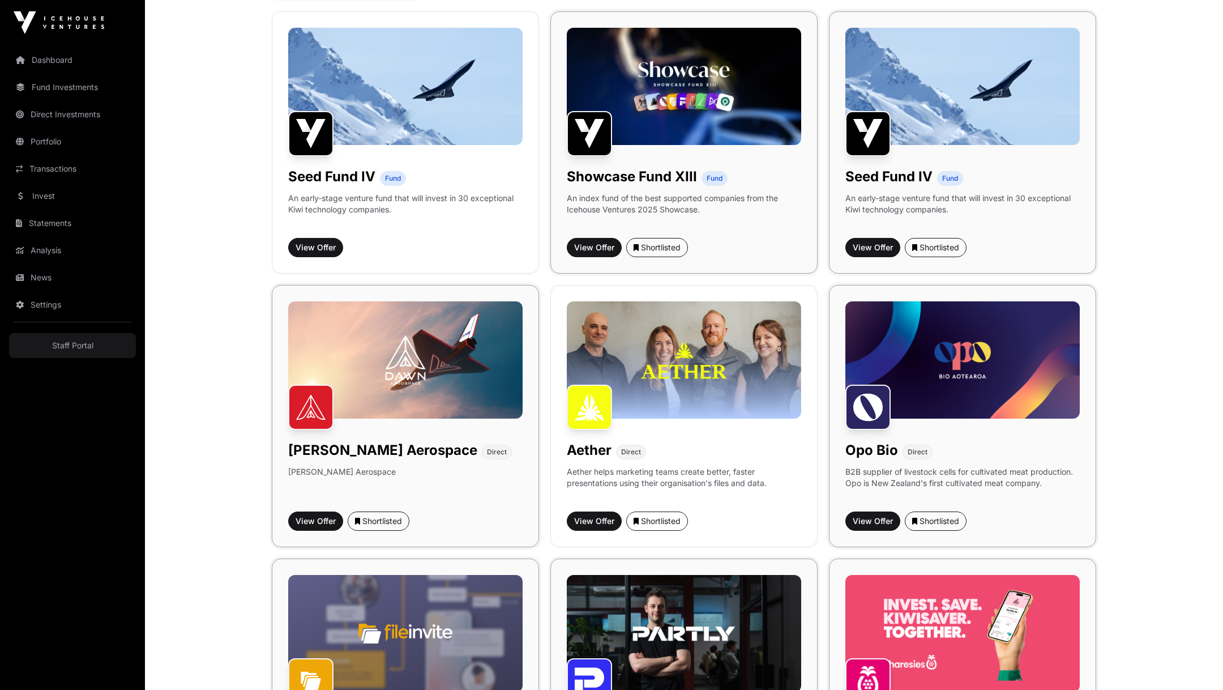
scroll to position [0, 0]
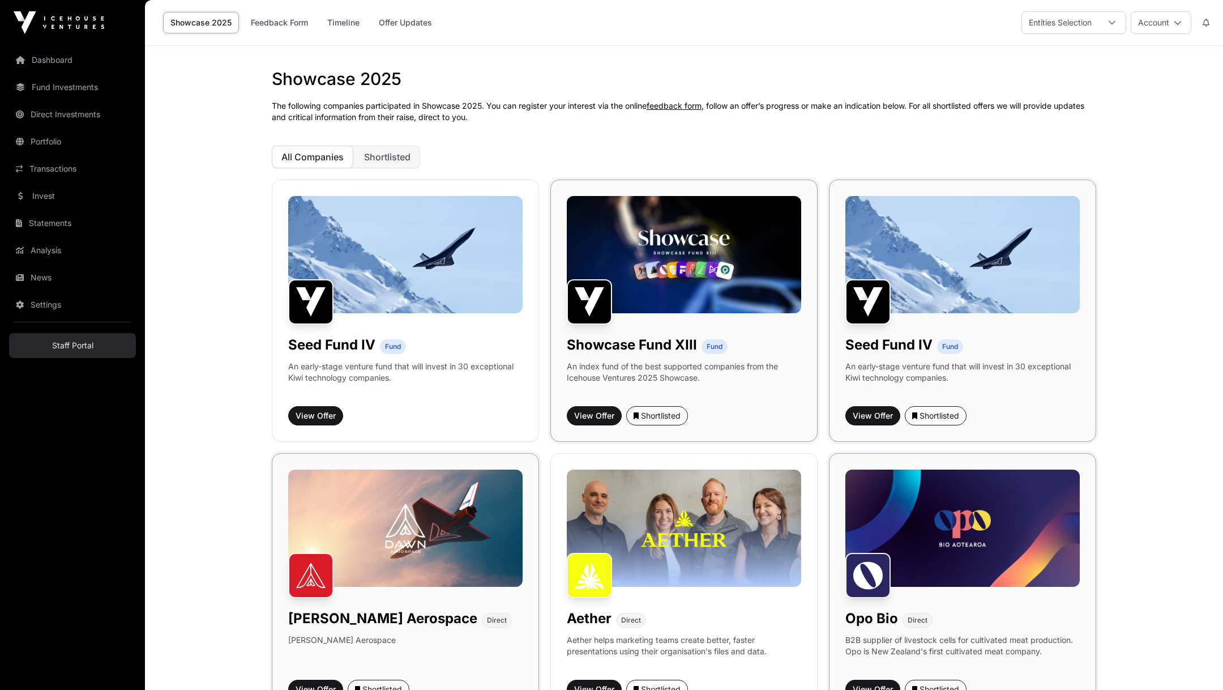
click at [93, 340] on link "Staff Portal" at bounding box center [72, 345] width 127 height 25
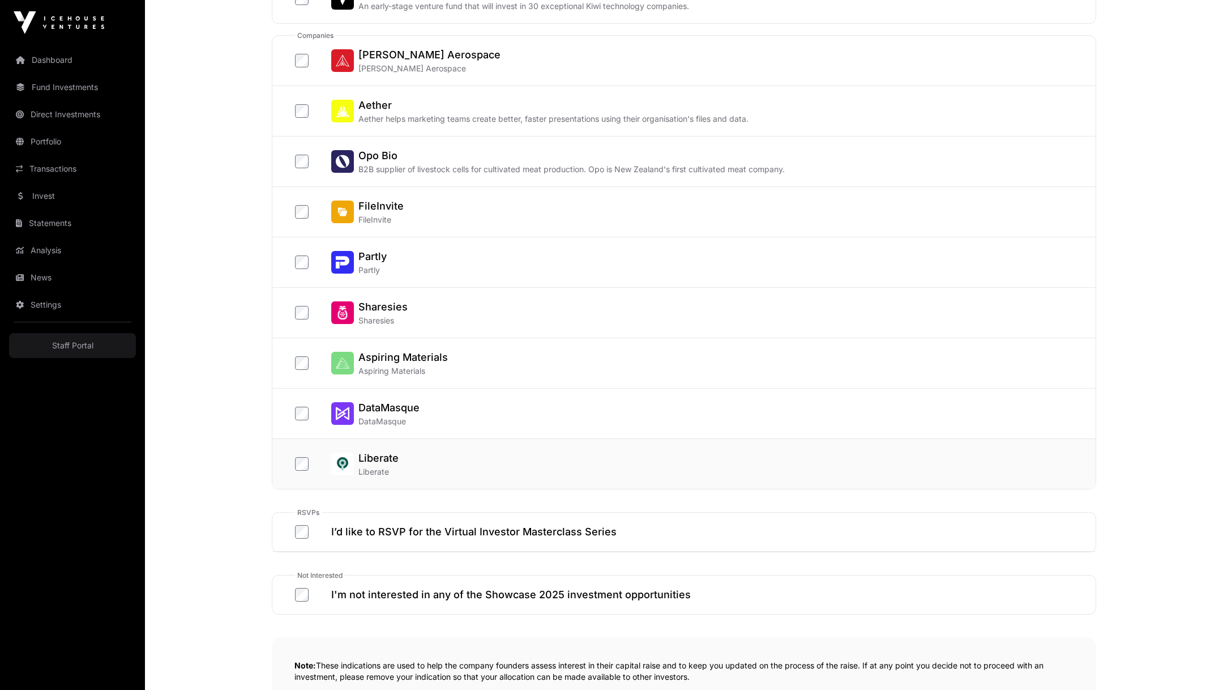
scroll to position [281, 0]
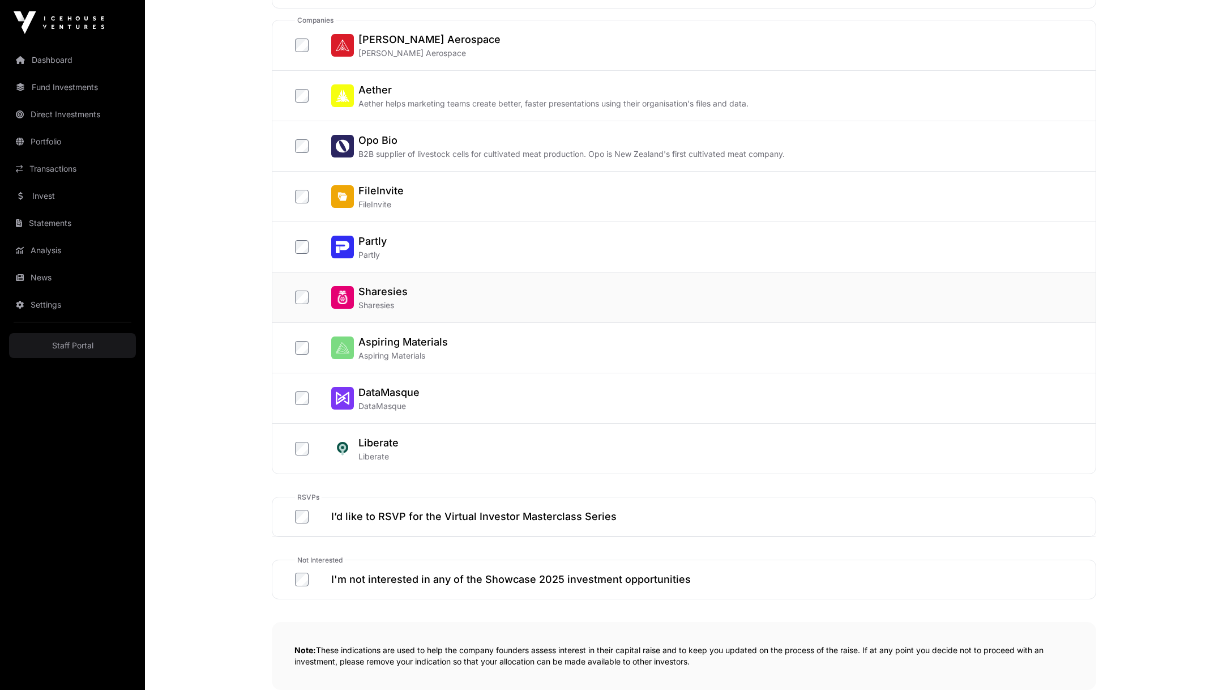
click at [598, 302] on div "Sharesies Sharesies" at bounding box center [695, 297] width 800 height 27
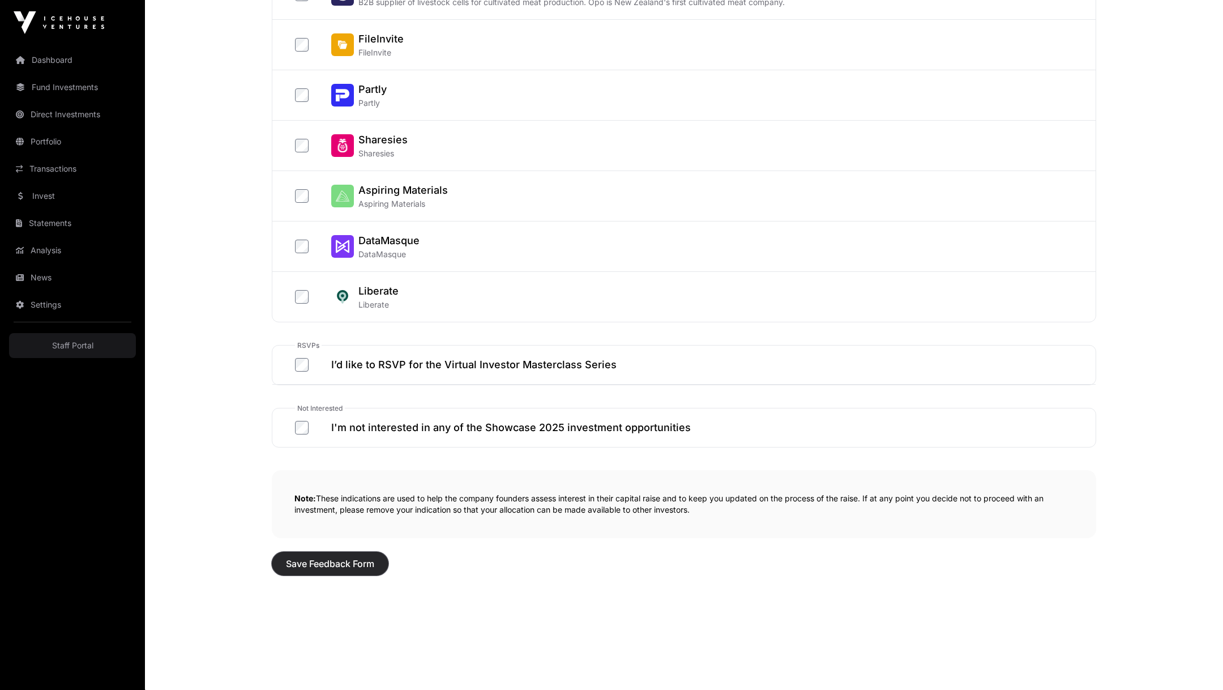
click at [329, 567] on button "Save Feedback Form" at bounding box center [330, 563] width 117 height 24
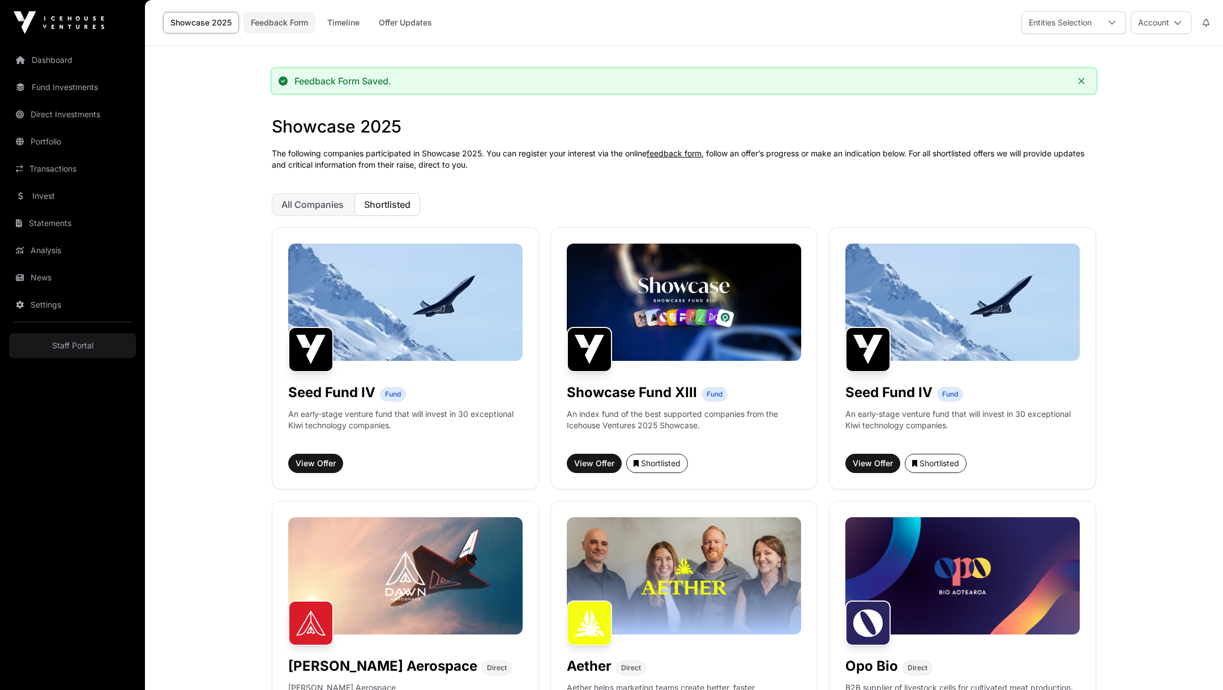
click at [296, 25] on link "Feedback Form" at bounding box center [279, 23] width 72 height 22
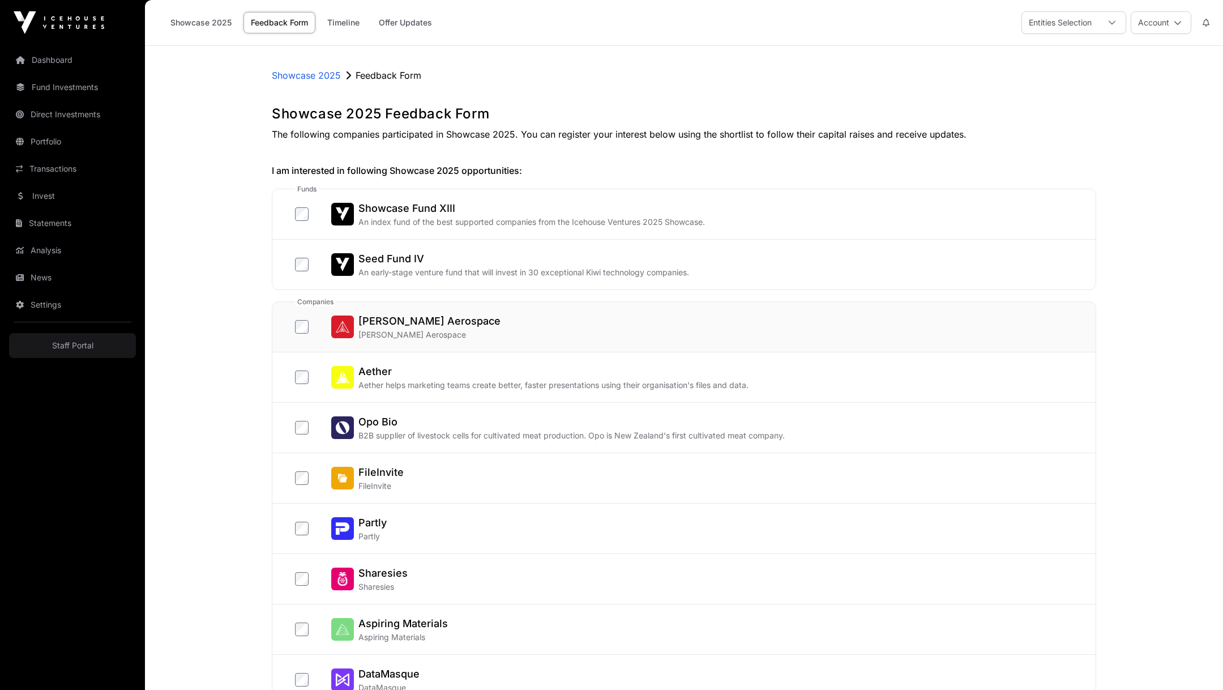
scroll to position [433, 0]
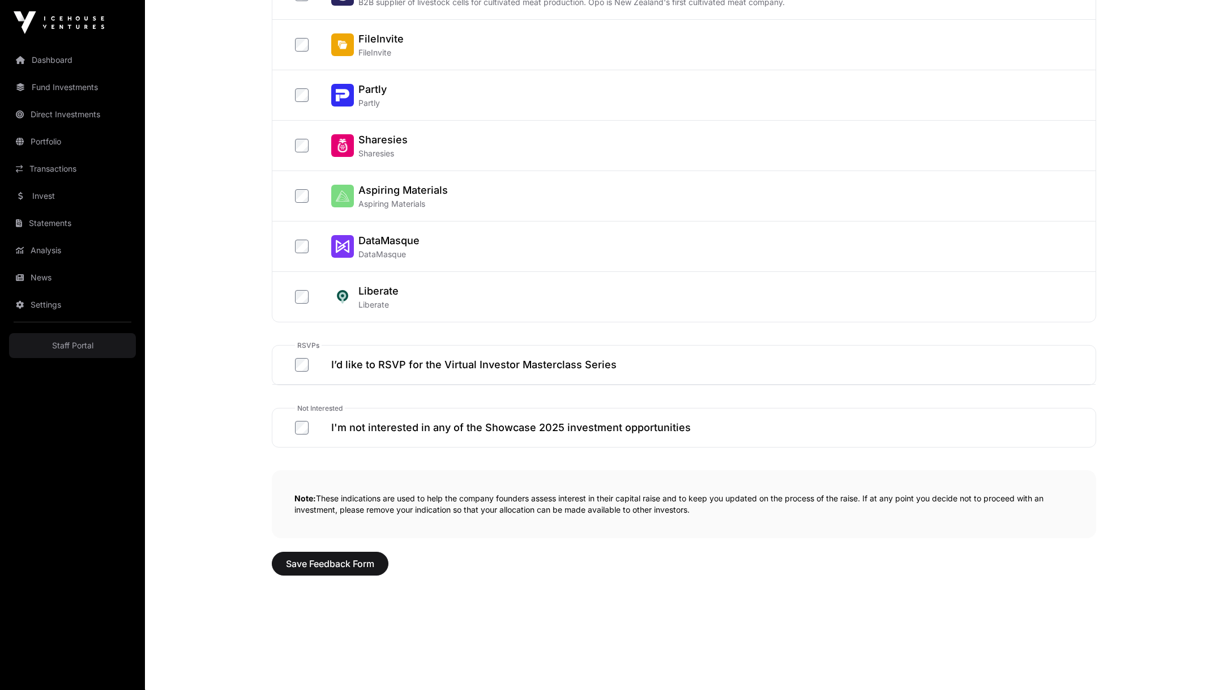
click at [293, 429] on div "Not Interested I'm not interested in any of the Showcase 2025 investment opport…" at bounding box center [683, 432] width 823 height 27
click at [302, 286] on label "Liberate Liberate" at bounding box center [347, 296] width 104 height 27
click at [303, 233] on label "DataMasque DataMasque" at bounding box center [357, 246] width 125 height 27
click at [303, 182] on label "Aspiring Materials Aspiring Materials" at bounding box center [371, 195] width 153 height 27
click at [308, 566] on span "Save Feedback Form" at bounding box center [330, 563] width 88 height 14
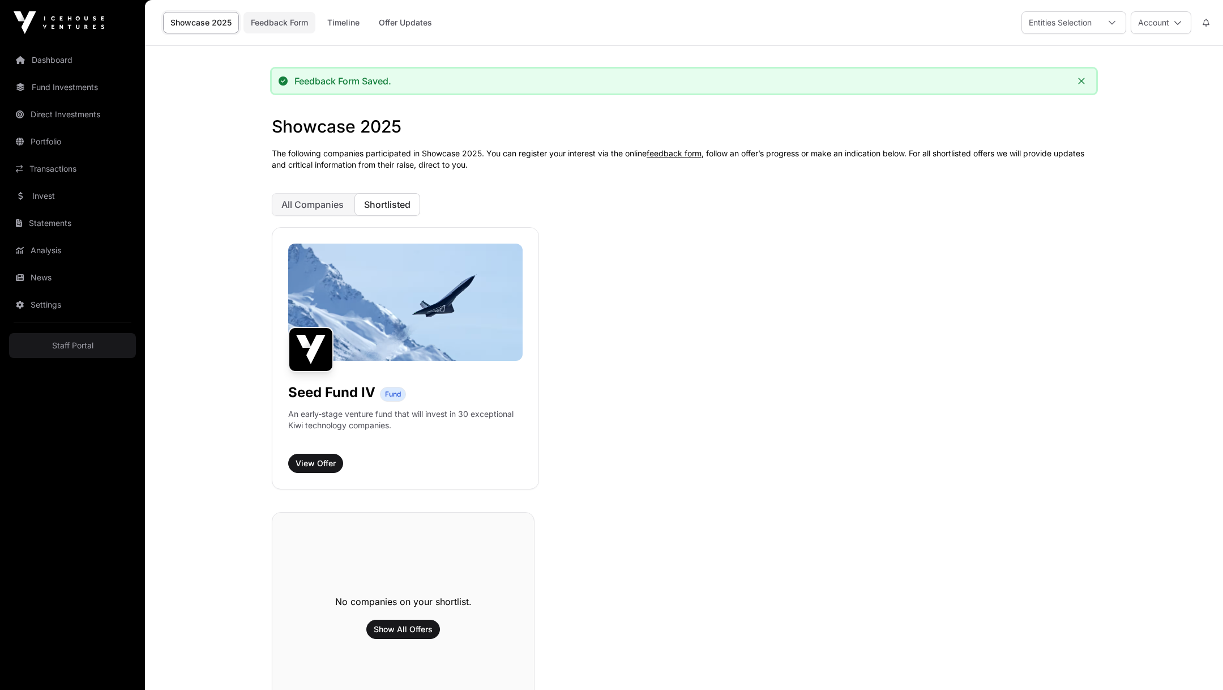
click at [271, 22] on link "Feedback Form" at bounding box center [279, 23] width 72 height 22
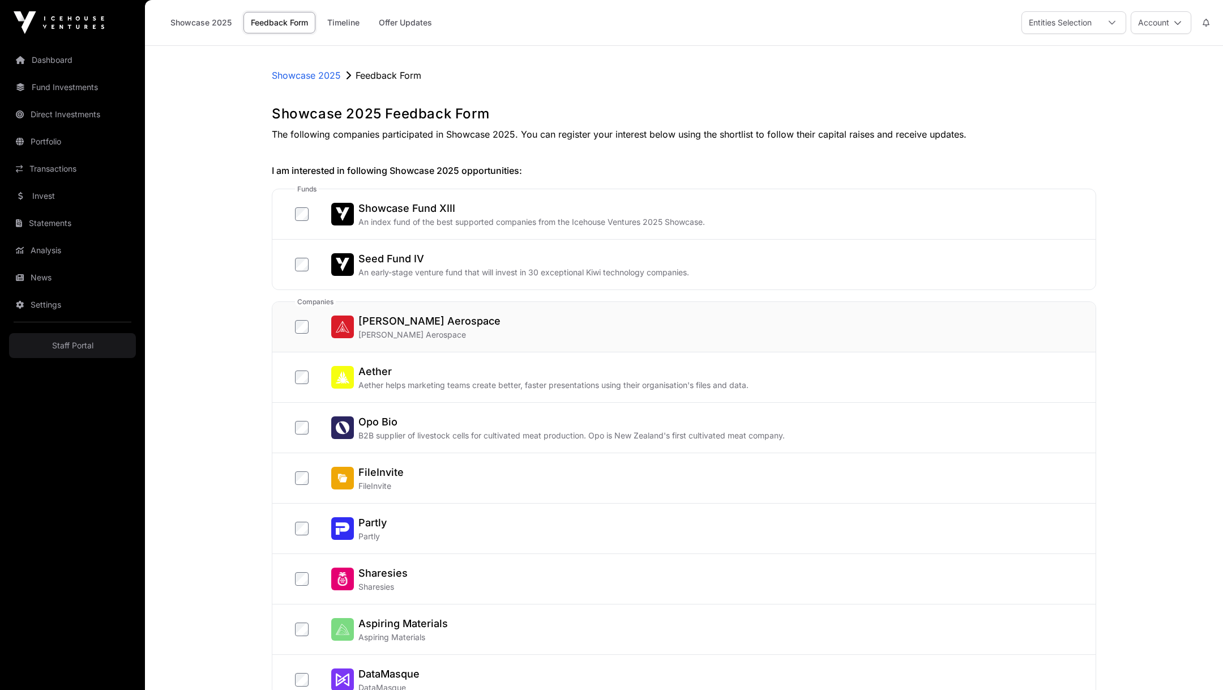
scroll to position [433, 0]
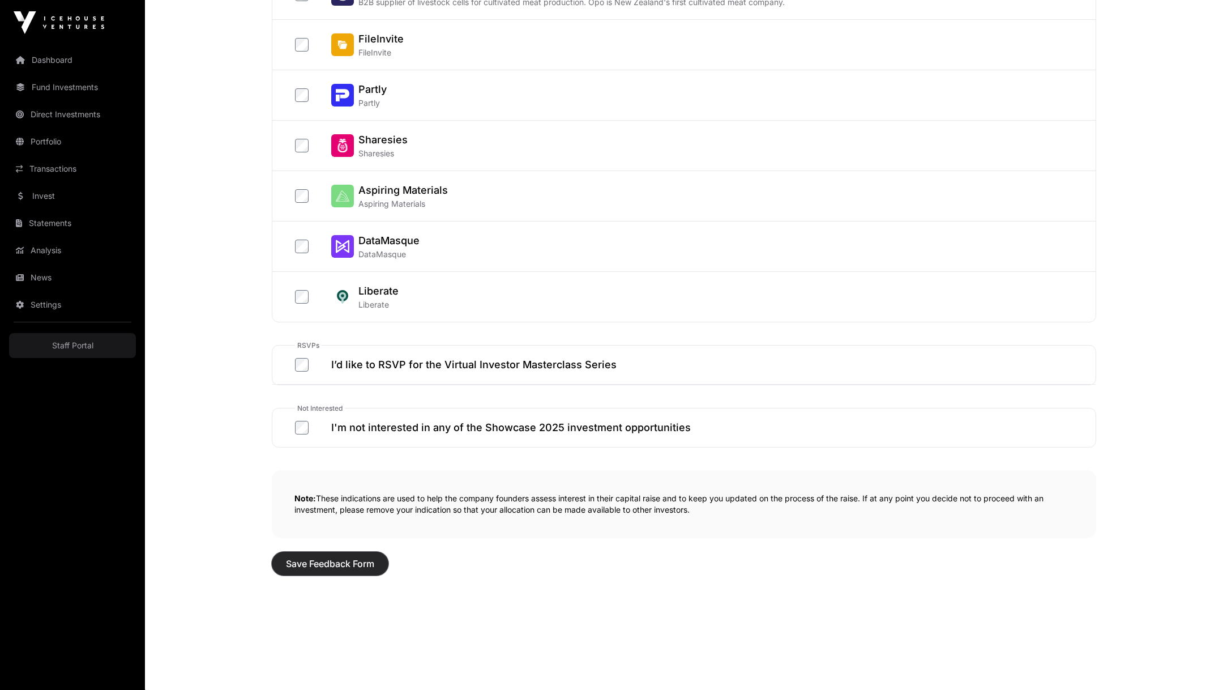
click at [356, 560] on span "Save Feedback Form" at bounding box center [330, 563] width 88 height 14
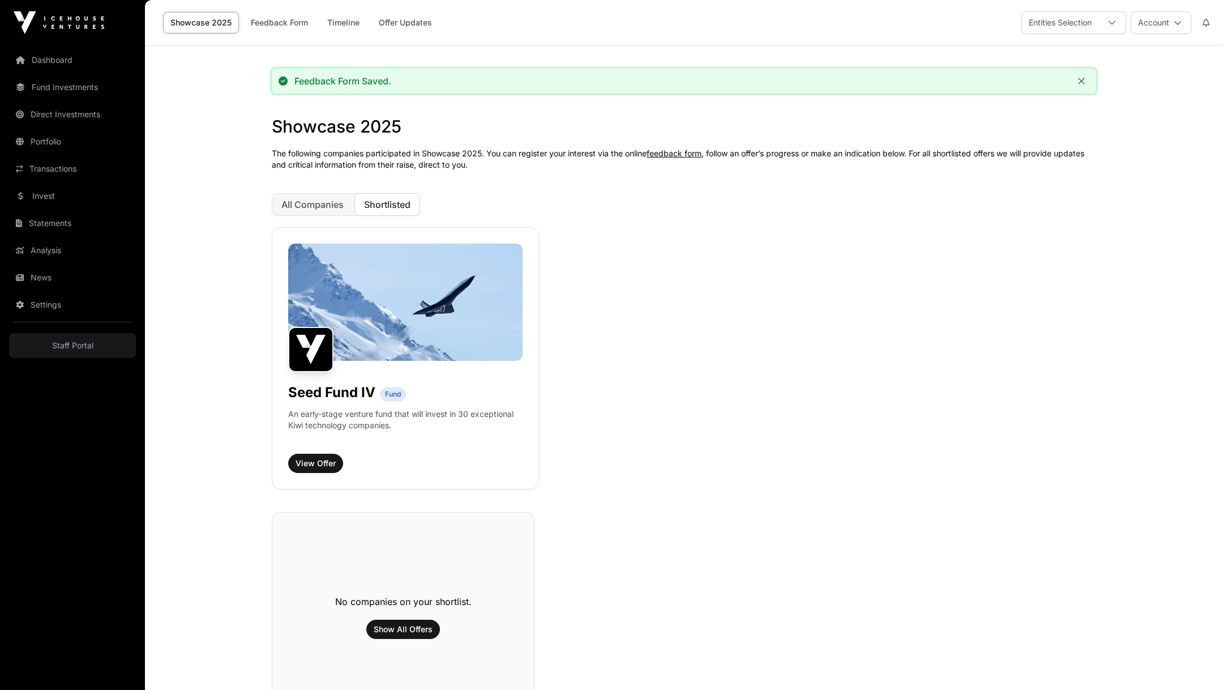
click at [682, 198] on div "All Companies Shortlisted" at bounding box center [684, 204] width 824 height 23
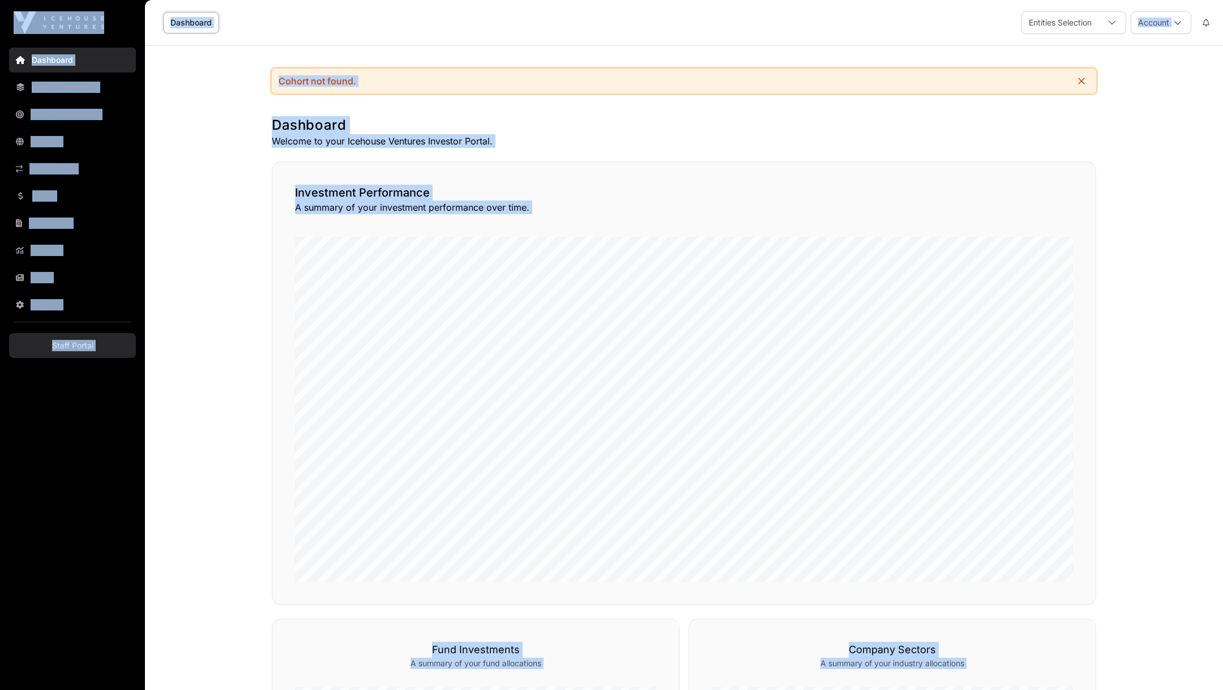
click at [84, 333] on link "Staff Portal" at bounding box center [72, 345] width 127 height 25
